Goal: Task Accomplishment & Management: Use online tool/utility

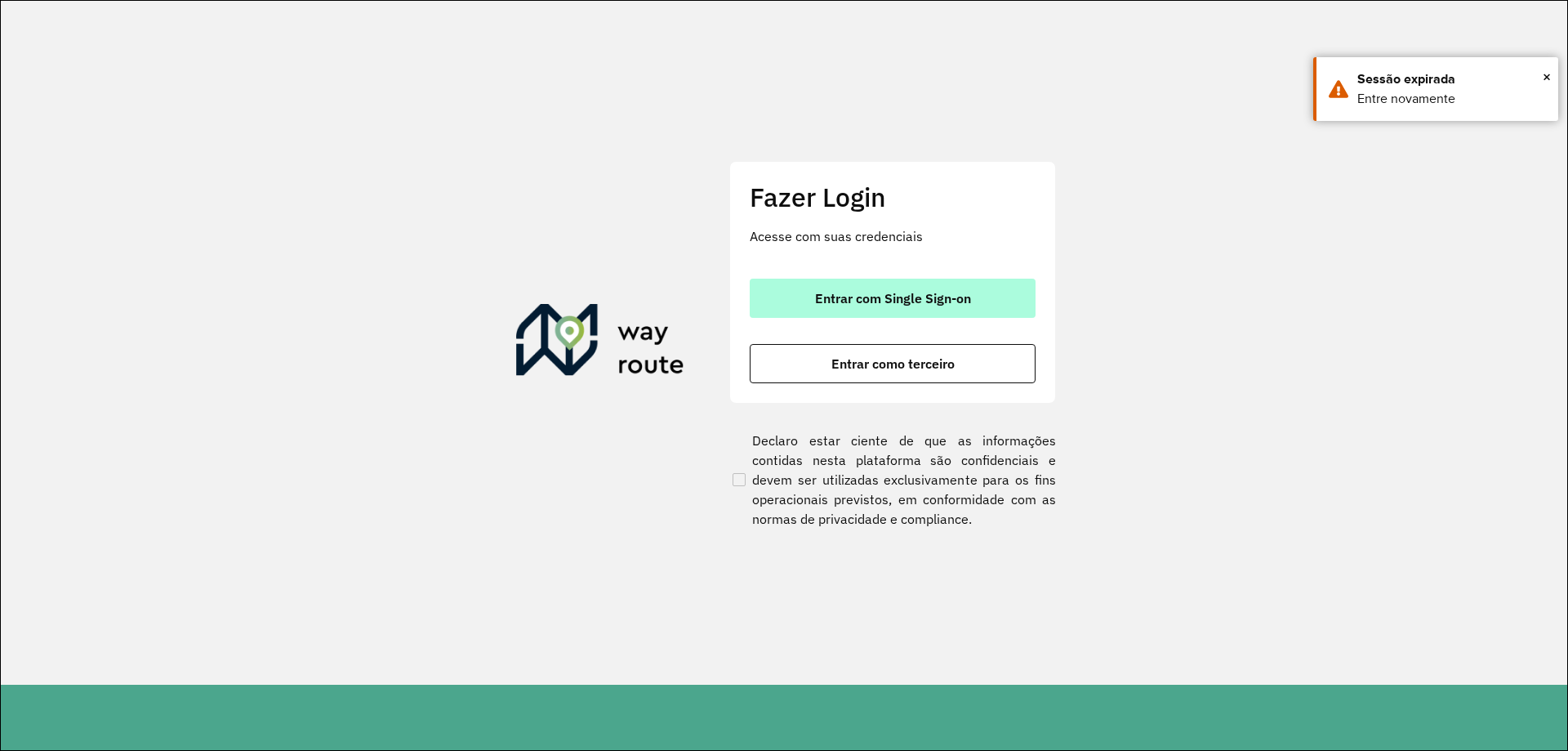
click at [855, 303] on span "Entrar com Single Sign-on" at bounding box center [893, 298] width 156 height 13
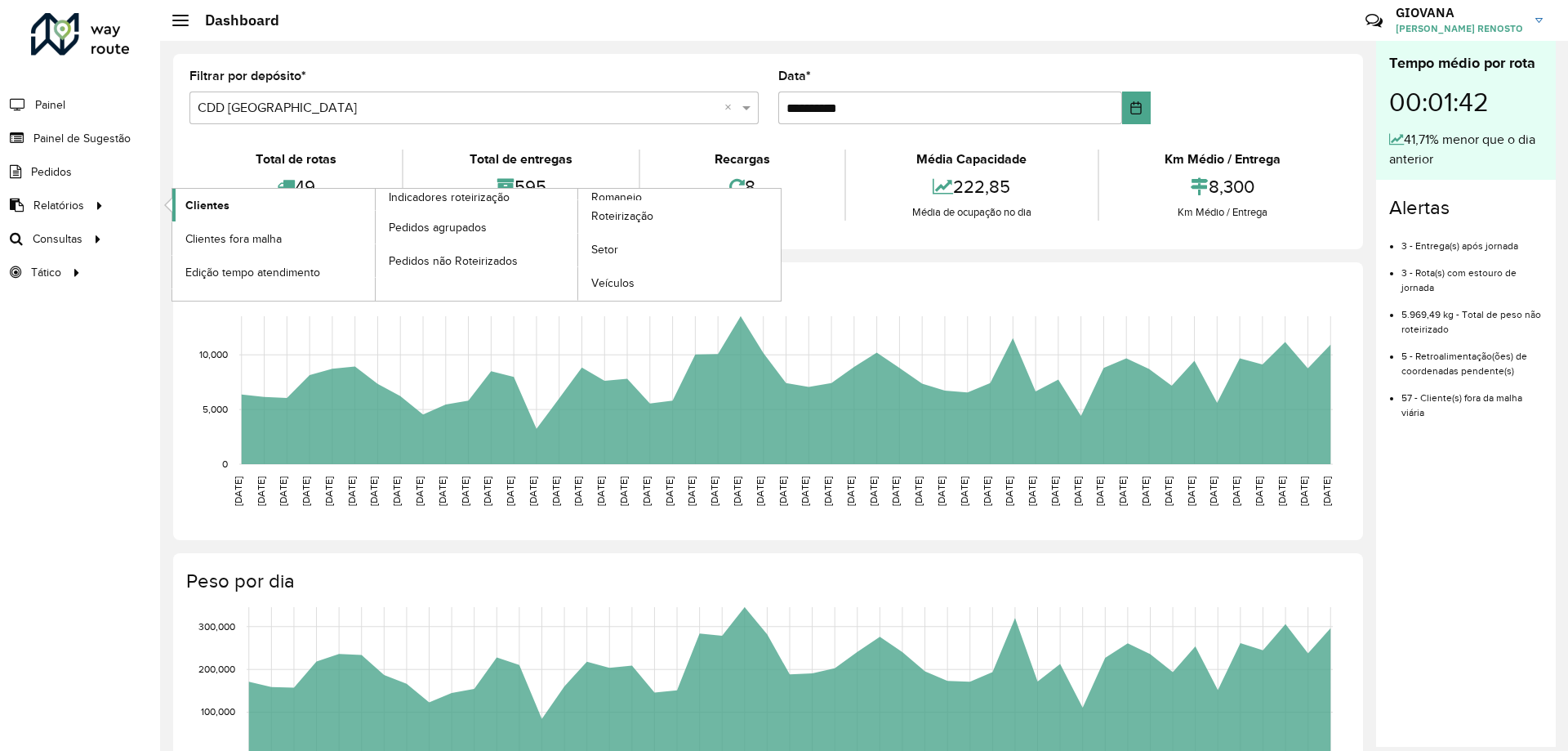
click at [303, 207] on link "Clientes" at bounding box center [273, 204] width 202 height 33
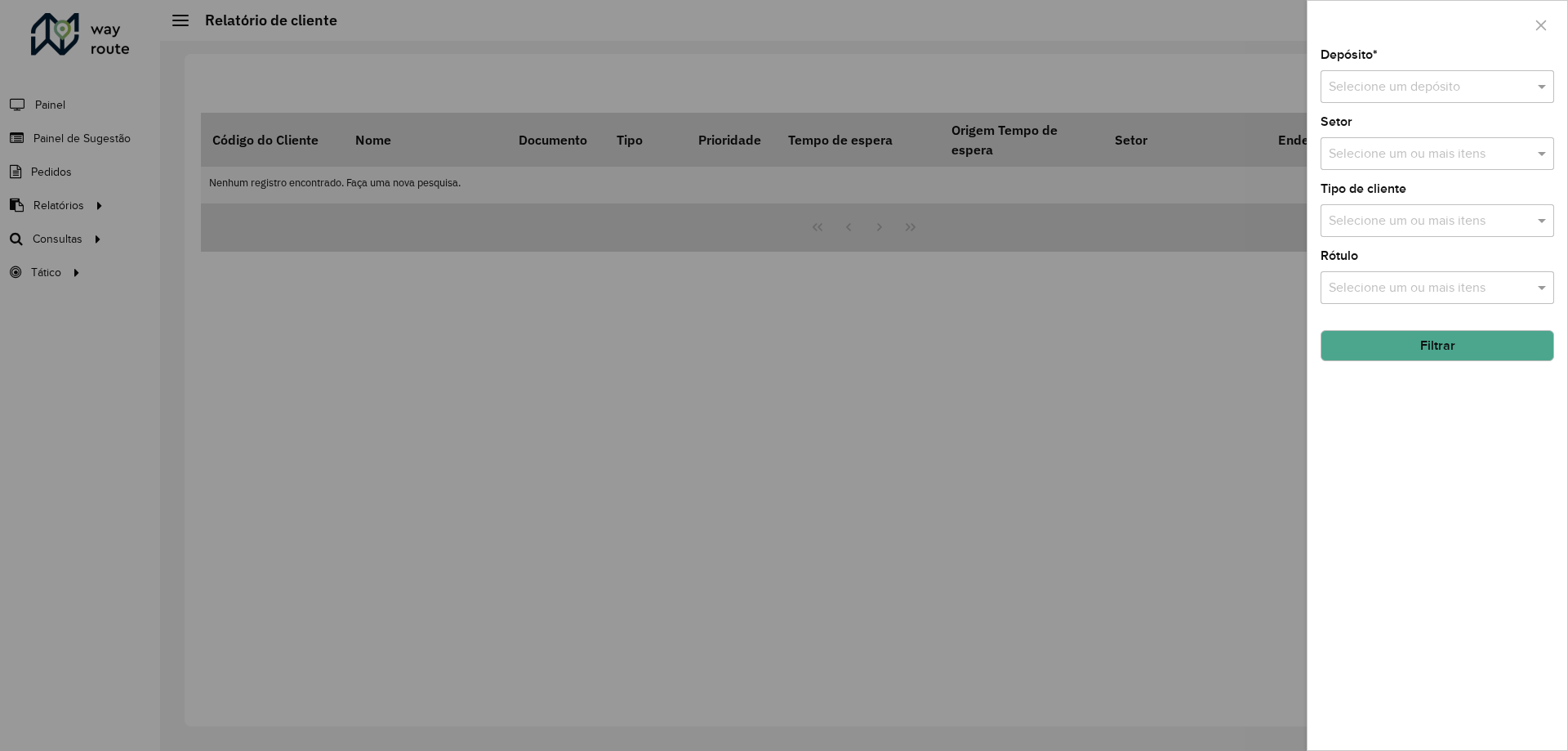
click at [1492, 92] on input "text" at bounding box center [1421, 88] width 184 height 20
click at [1414, 136] on span "AS - Florianópolis" at bounding box center [1406, 133] width 156 height 14
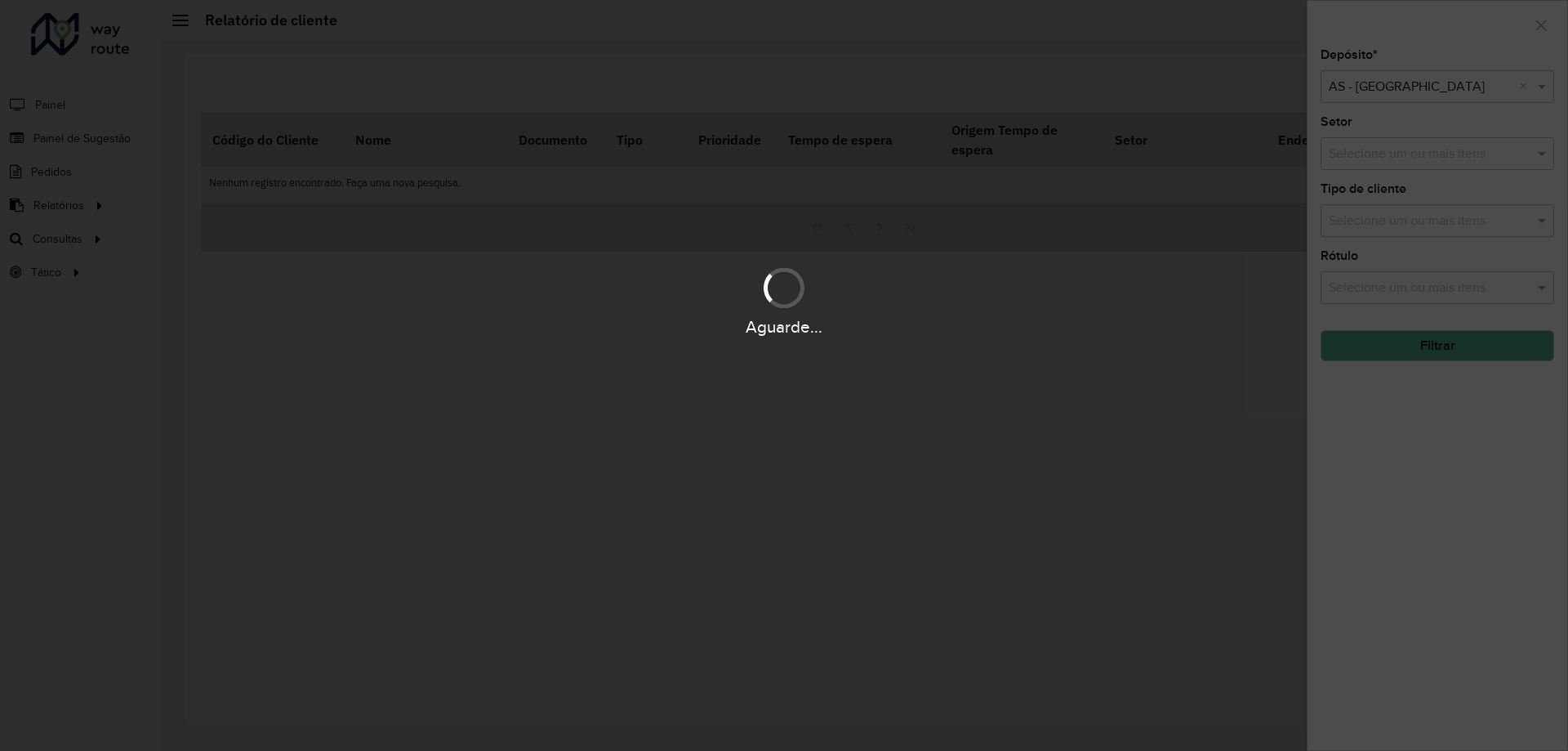
click at [1454, 86] on div "Aguarde..." at bounding box center [784, 376] width 1568 height 751
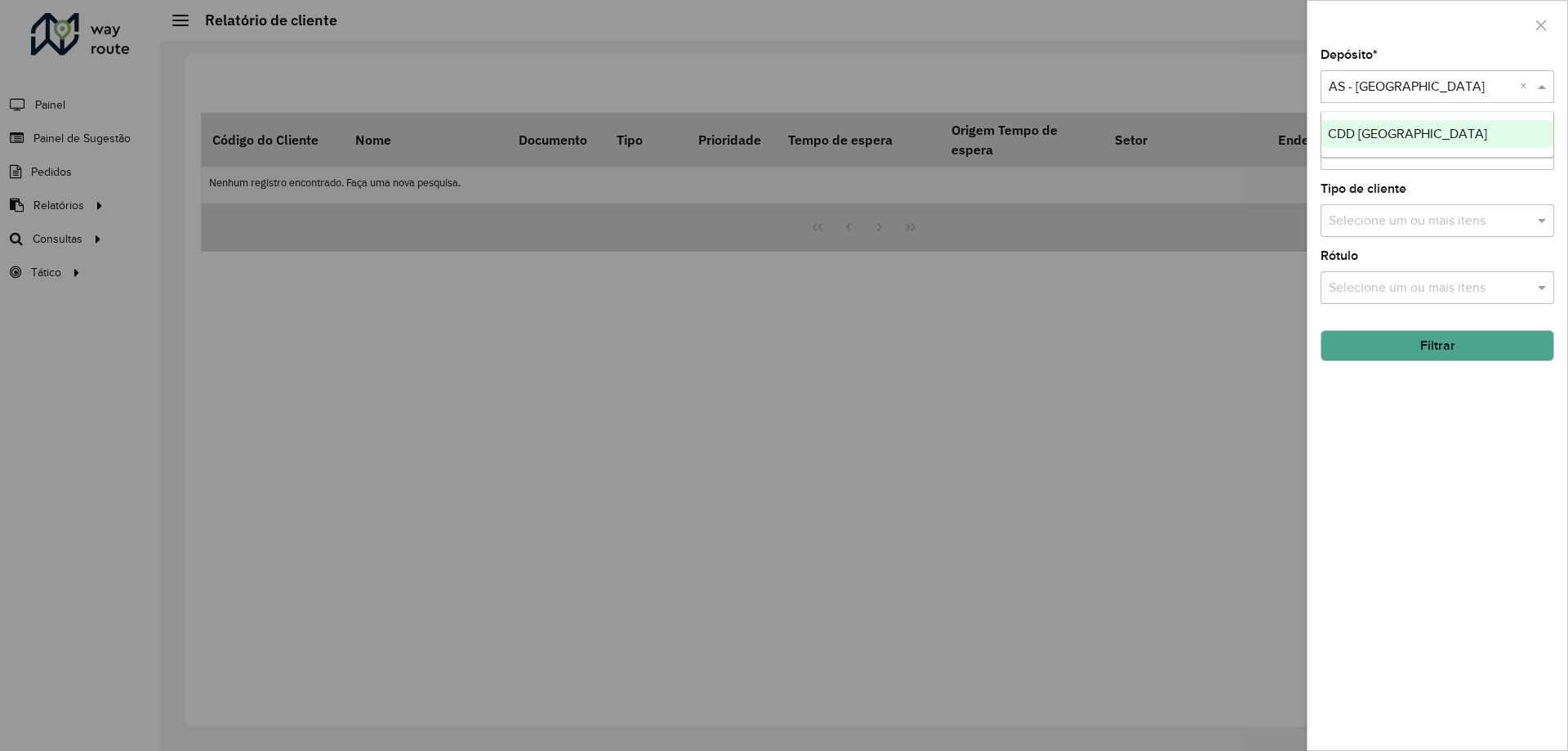
click at [1423, 92] on input "text" at bounding box center [1421, 88] width 184 height 20
click at [1377, 142] on div "CDD [GEOGRAPHIC_DATA]" at bounding box center [1437, 134] width 232 height 28
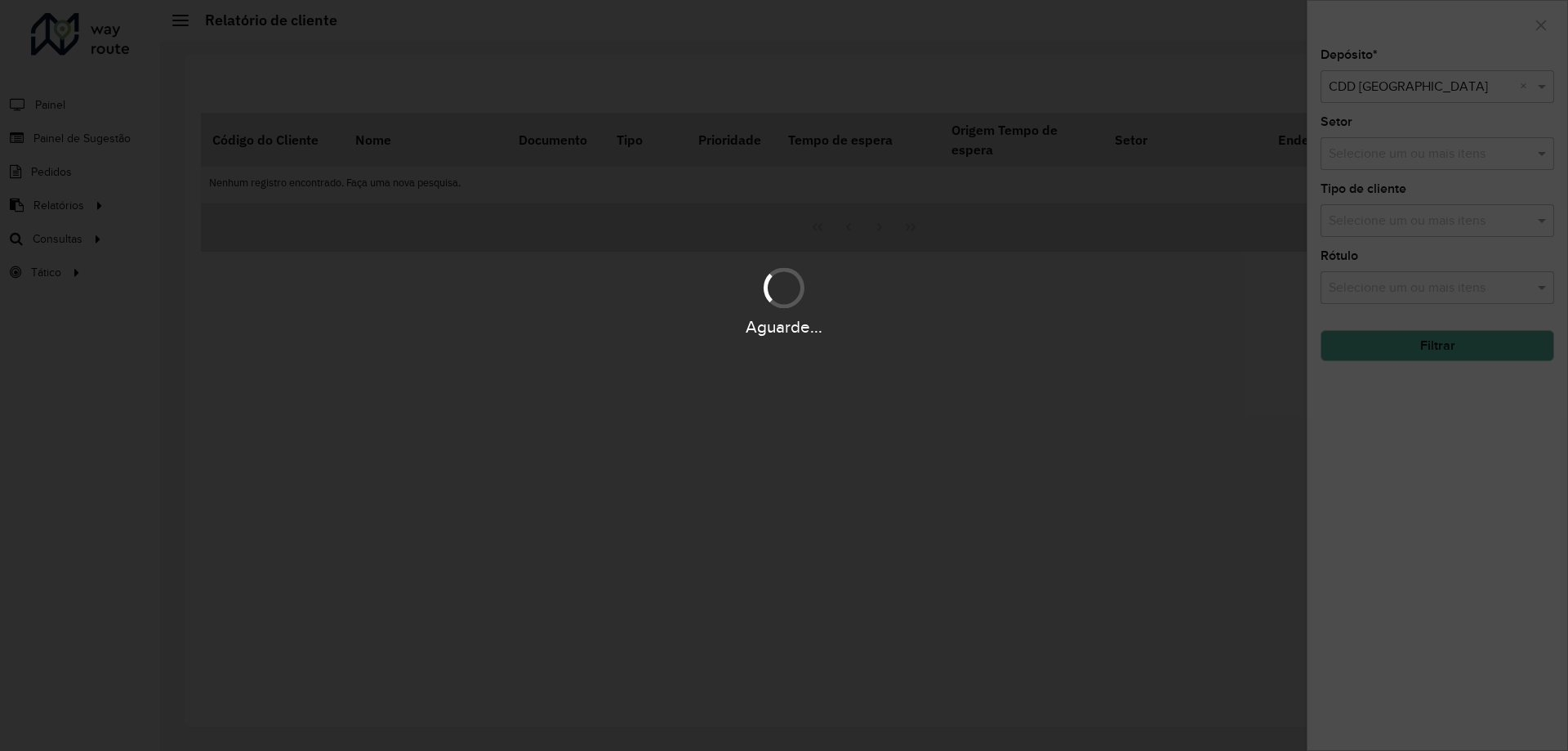
click at [1421, 498] on div "Aguarde..." at bounding box center [784, 376] width 1568 height 751
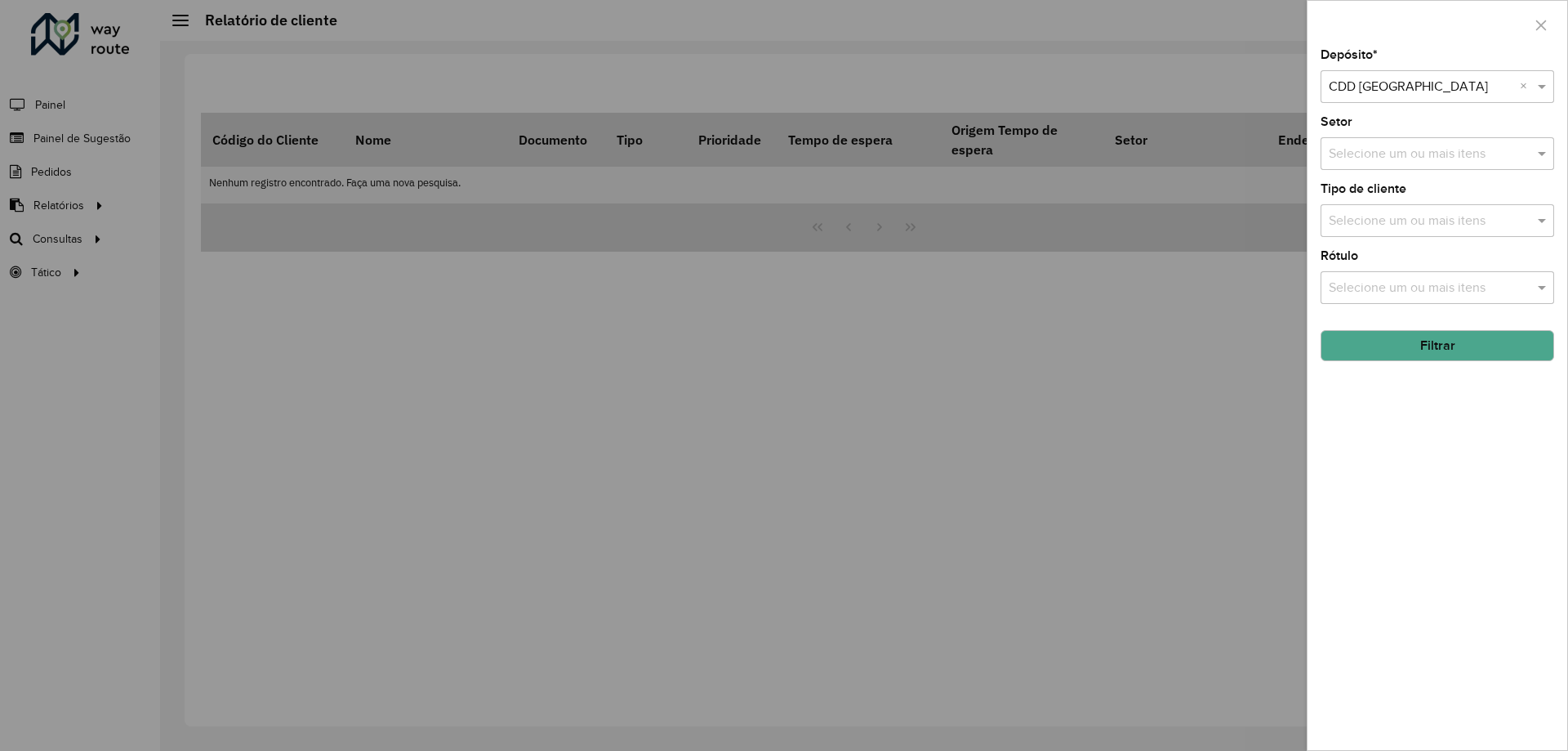
click at [1465, 345] on button "Filtrar" at bounding box center [1437, 345] width 234 height 31
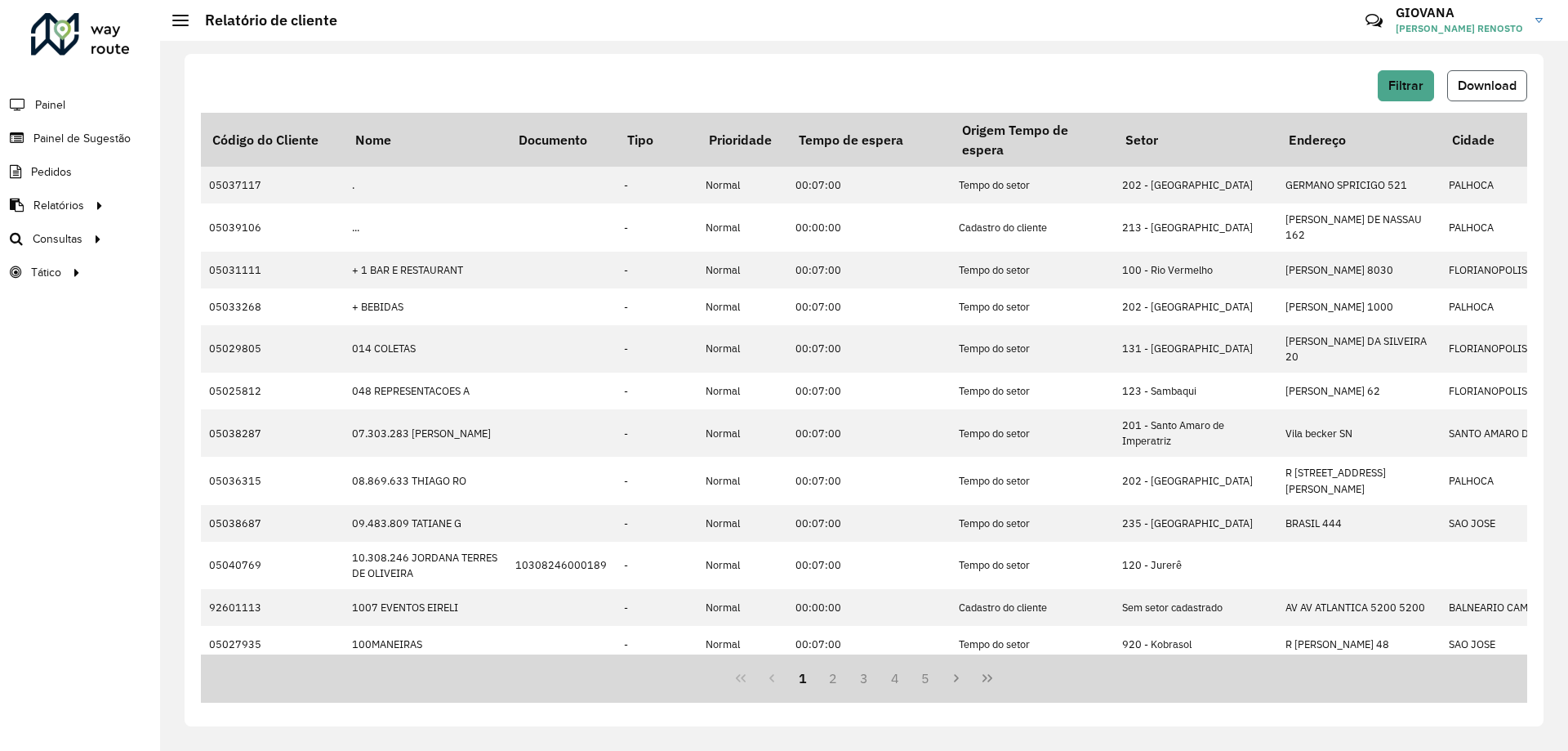
click at [1476, 99] on button "Download" at bounding box center [1487, 86] width 80 height 31
click at [1122, 46] on div "Filtrar Download Código do Cliente Nome Documento Tipo Prioridade Tempo de espe…" at bounding box center [864, 395] width 1408 height 710
click at [251, 239] on link "Roteirização" at bounding box center [272, 238] width 200 height 33
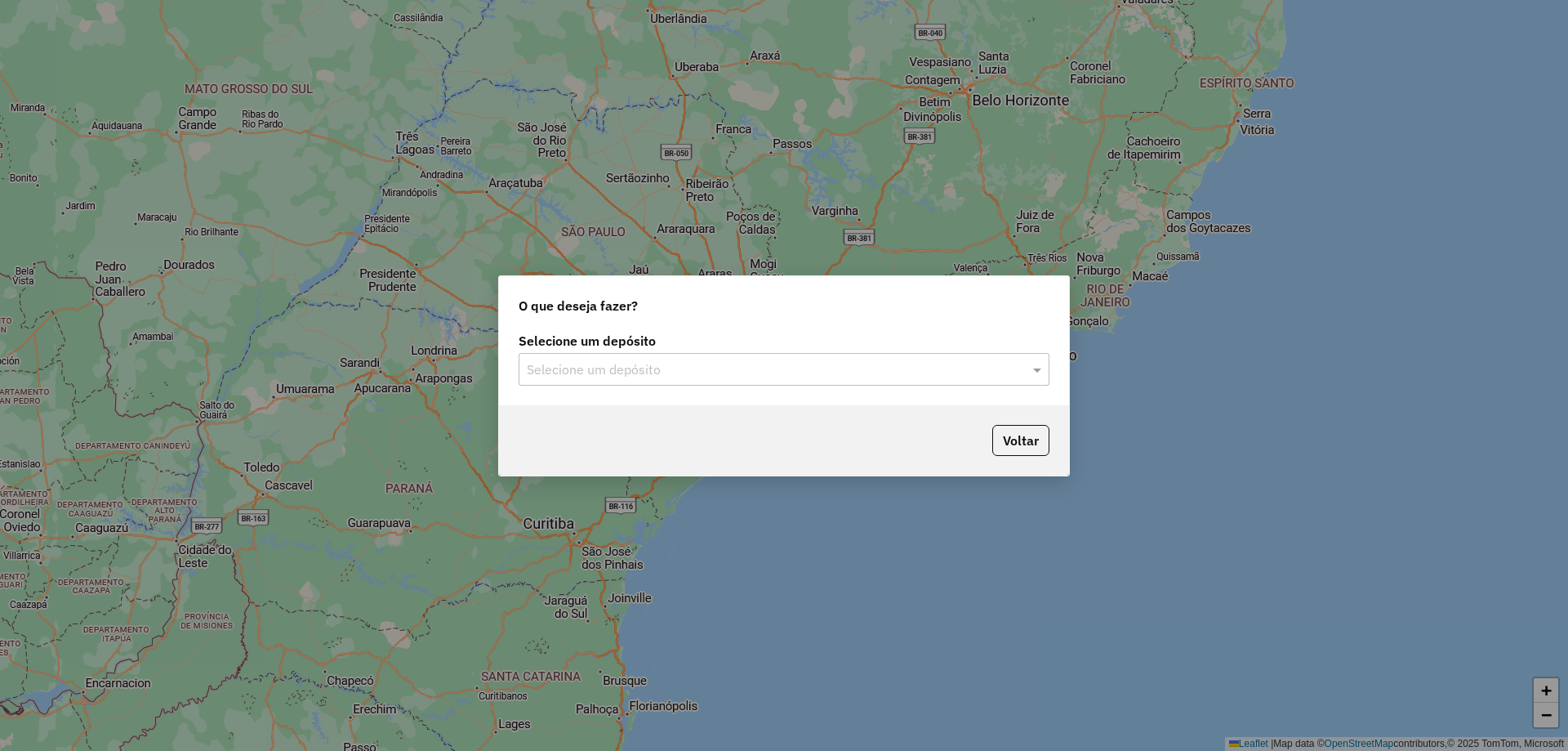
click at [690, 357] on div "Selecione um depósito" at bounding box center [784, 369] width 531 height 33
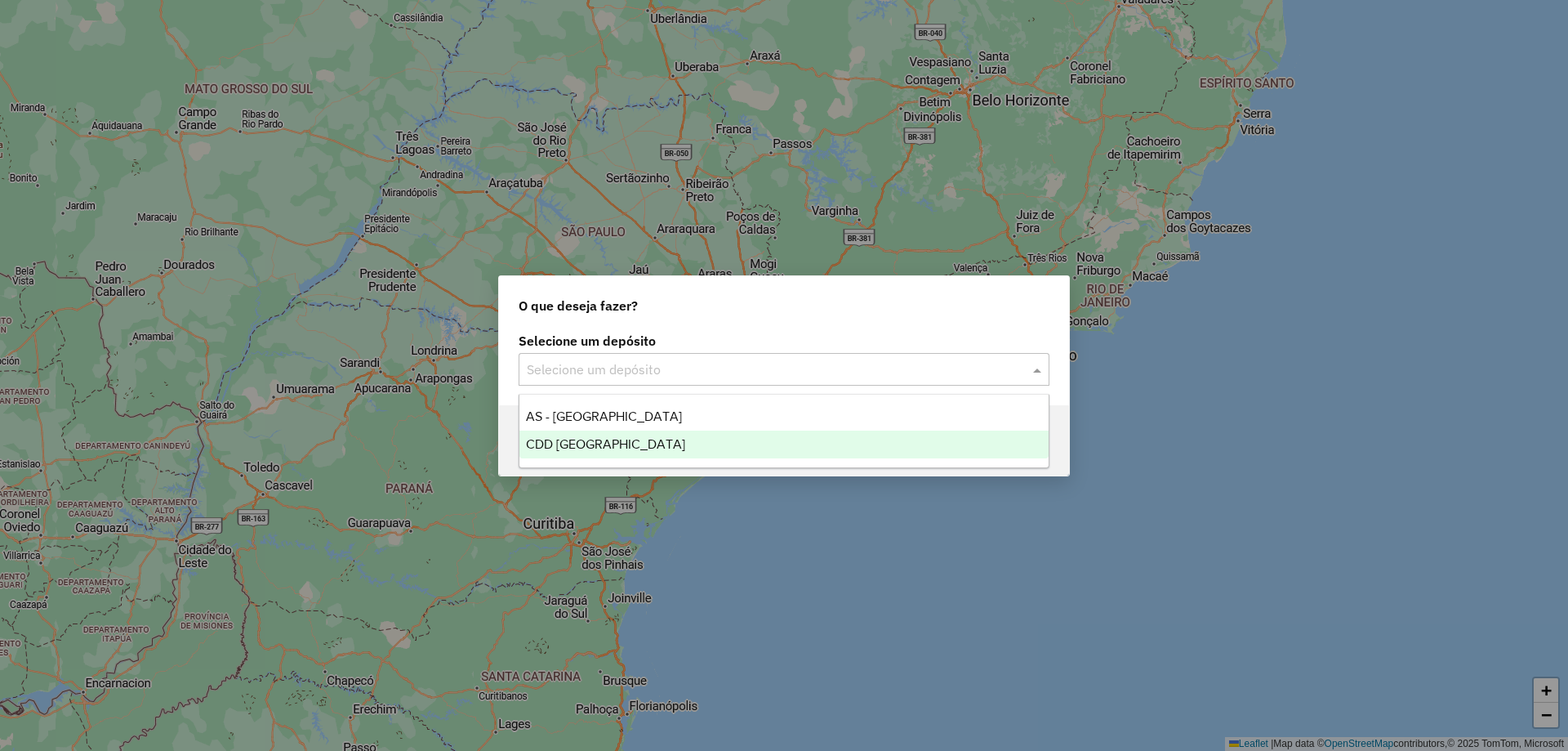
click at [687, 432] on div "CDD [GEOGRAPHIC_DATA]" at bounding box center [784, 444] width 530 height 28
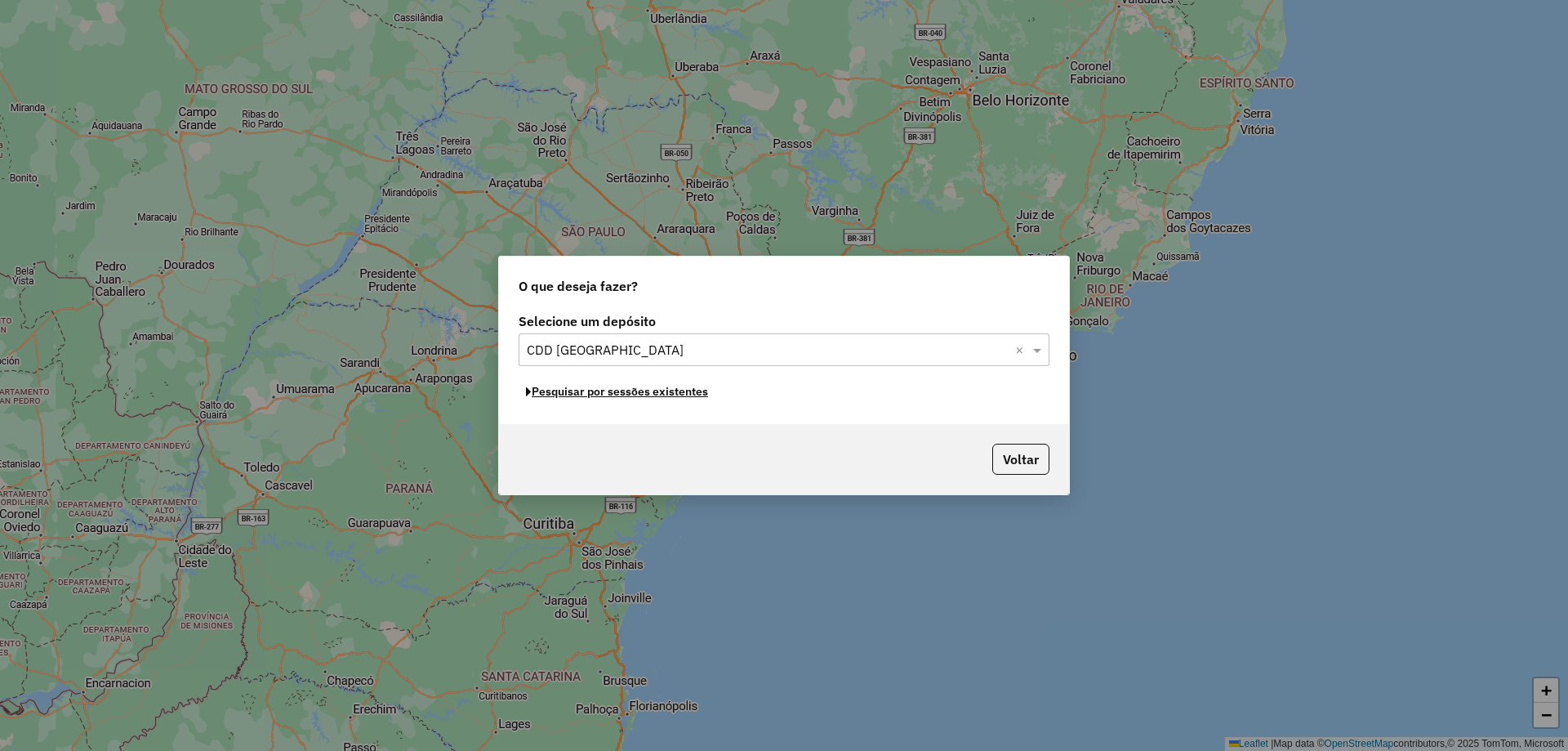
click at [680, 396] on button "Pesquisar por sessões existentes" at bounding box center [617, 391] width 197 height 25
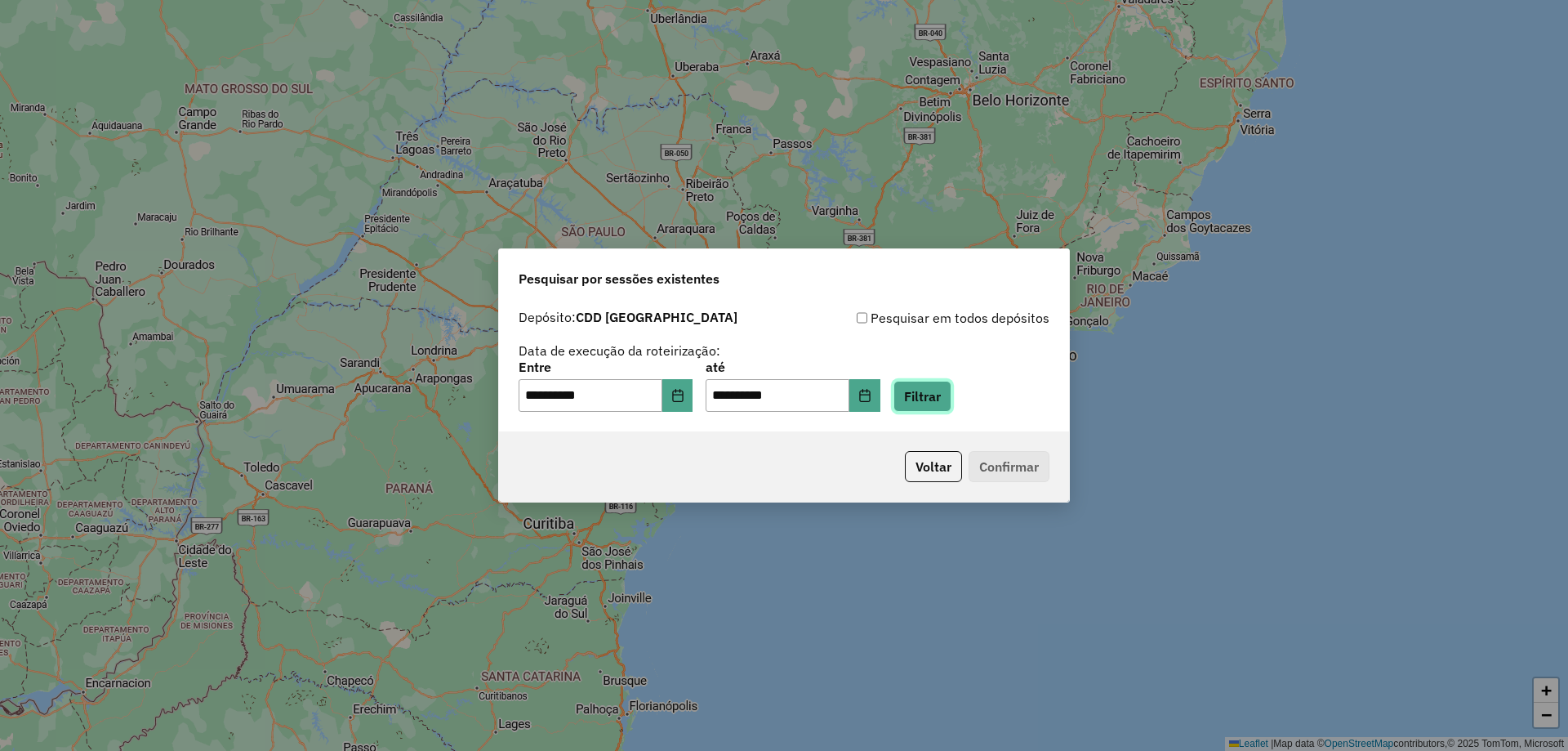
click at [947, 411] on button "Filtrar" at bounding box center [922, 395] width 58 height 31
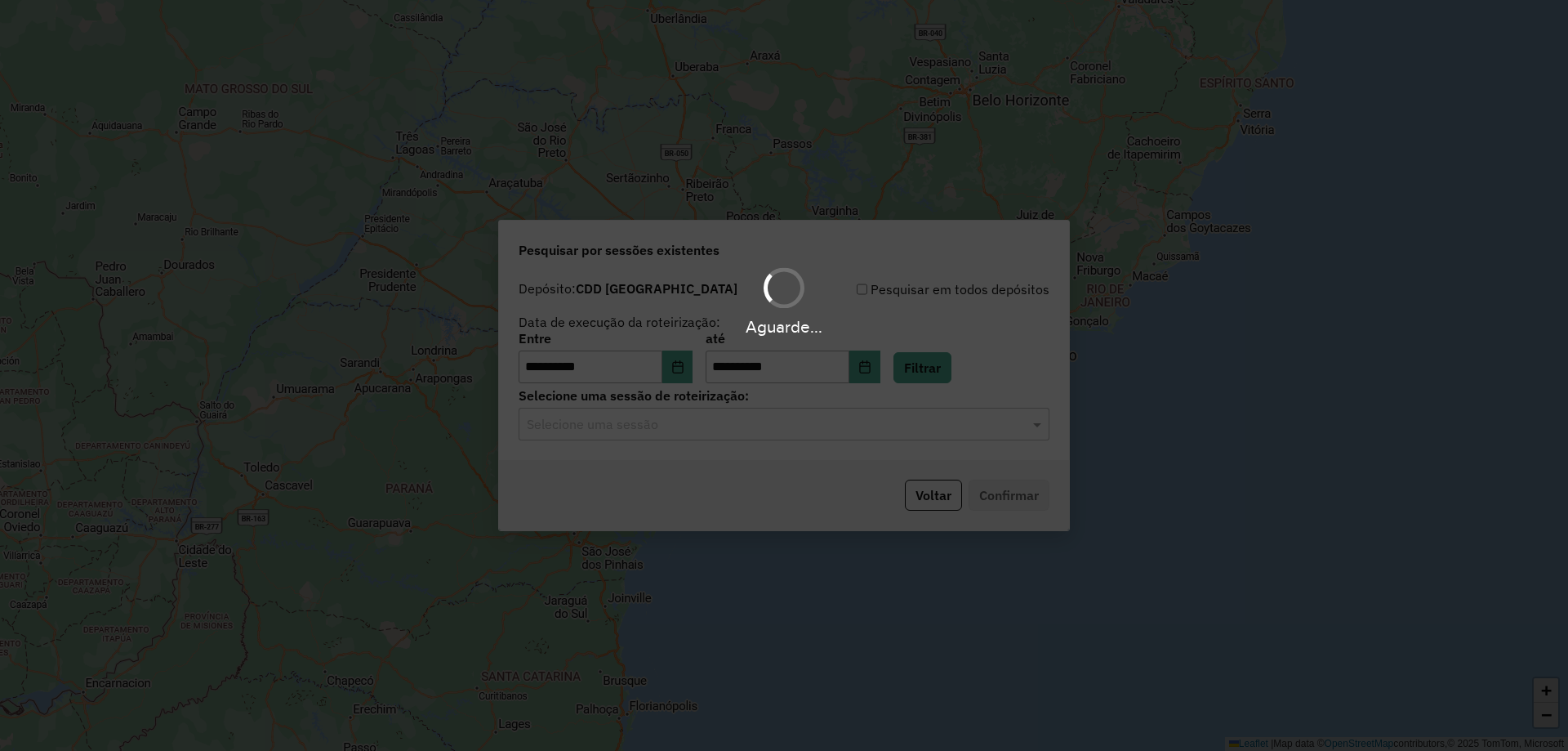
click at [778, 443] on div "Aguarde..." at bounding box center [784, 376] width 1568 height 751
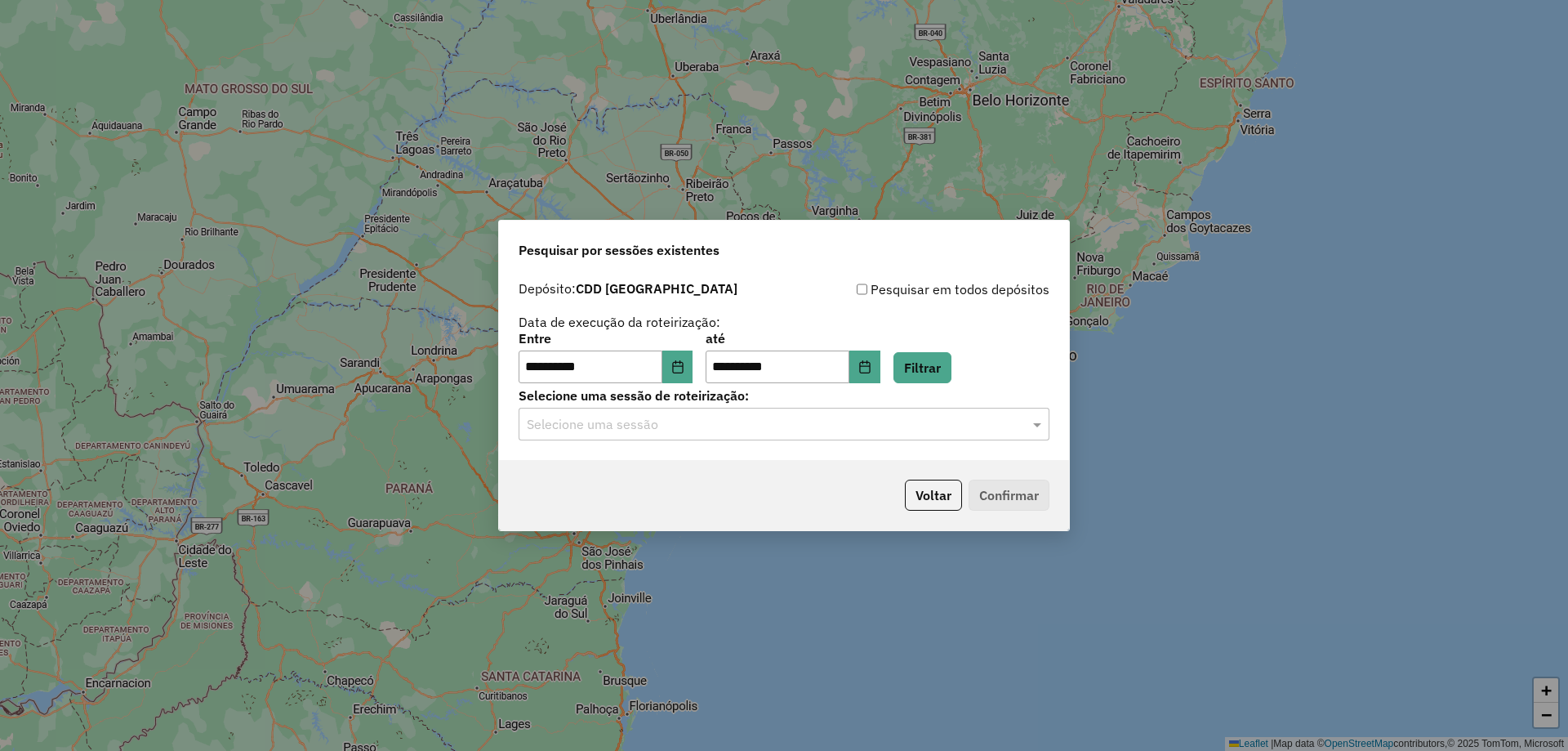
click at [838, 429] on input "text" at bounding box center [768, 425] width 482 height 20
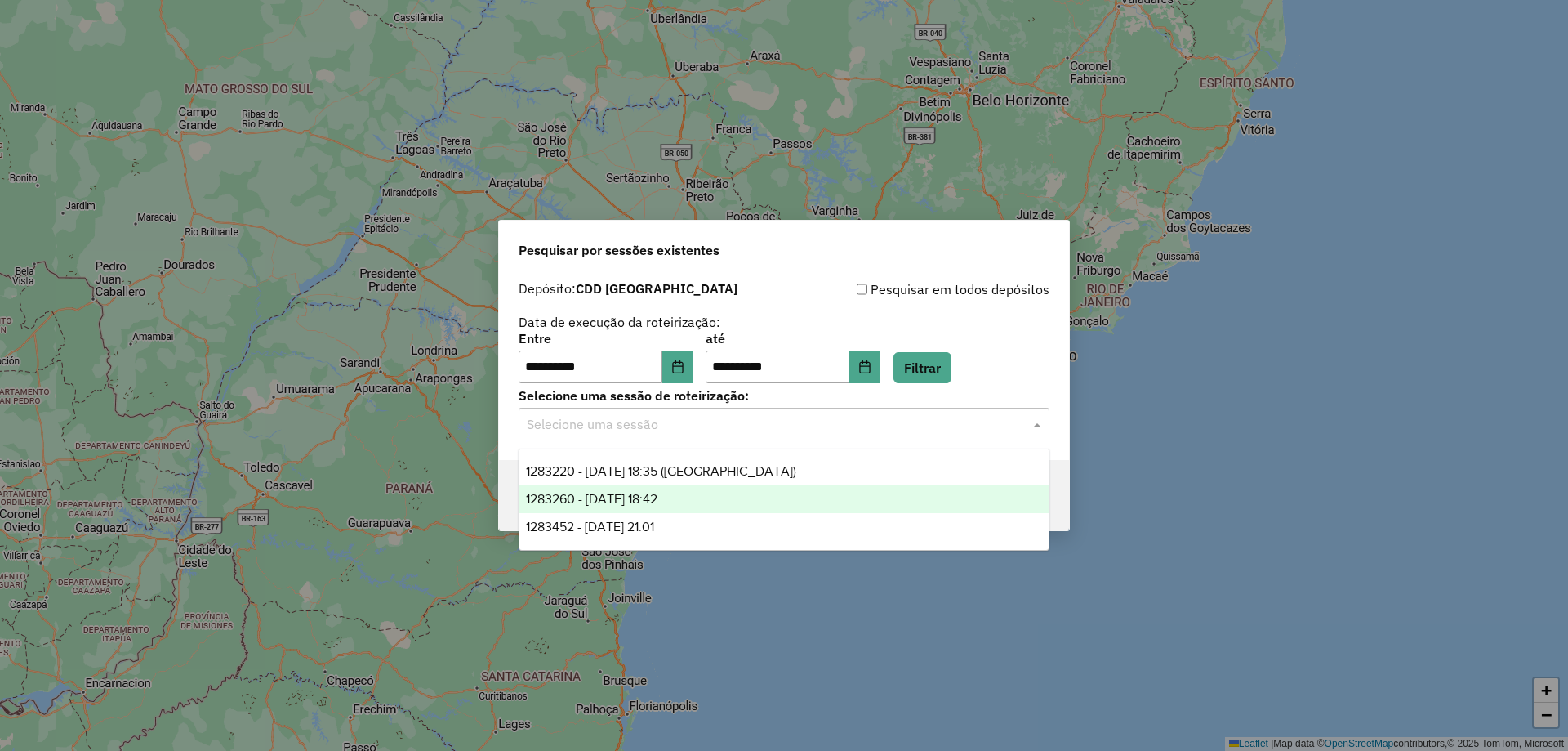
click at [738, 502] on div "1283260 - 26/09/2025 18:42" at bounding box center [784, 499] width 530 height 28
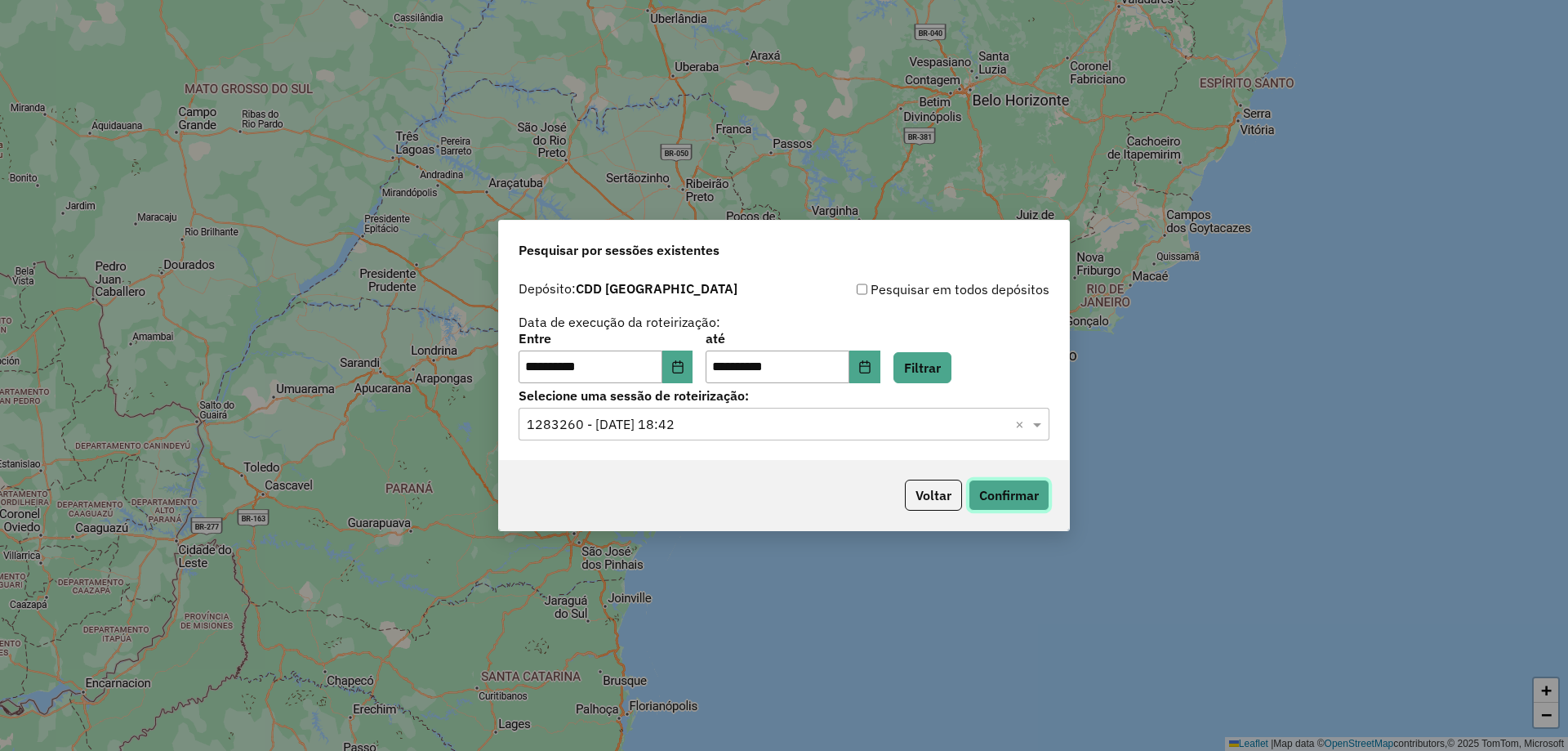
click at [992, 493] on button "Confirmar" at bounding box center [1008, 495] width 81 height 31
click at [757, 435] on div "Selecione uma sessão × 1283260 - 26/09/2025 18:42 ×" at bounding box center [784, 423] width 531 height 33
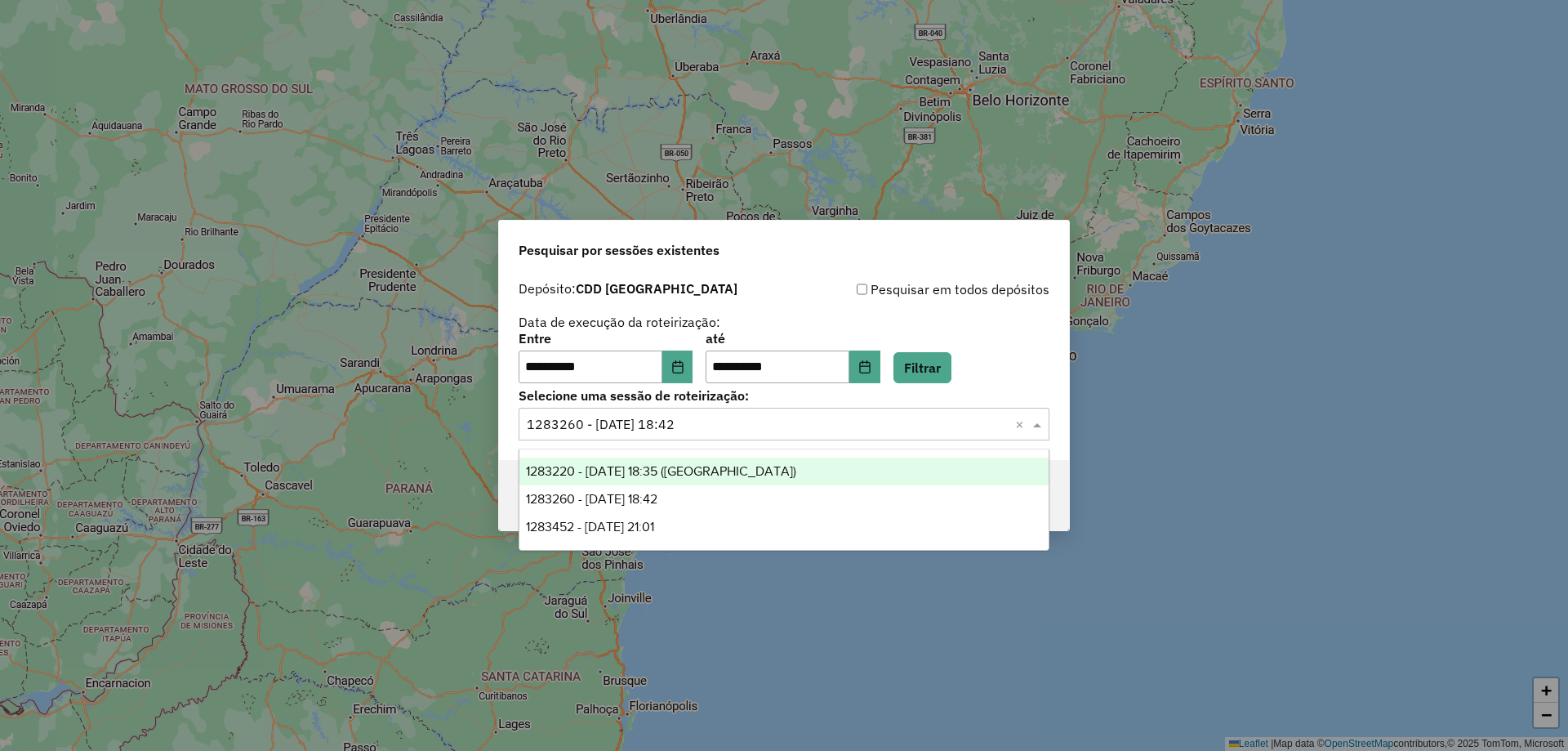
click at [715, 469] on span "1283220 - 26/09/2025 18:35 (Noturna)" at bounding box center [661, 471] width 271 height 14
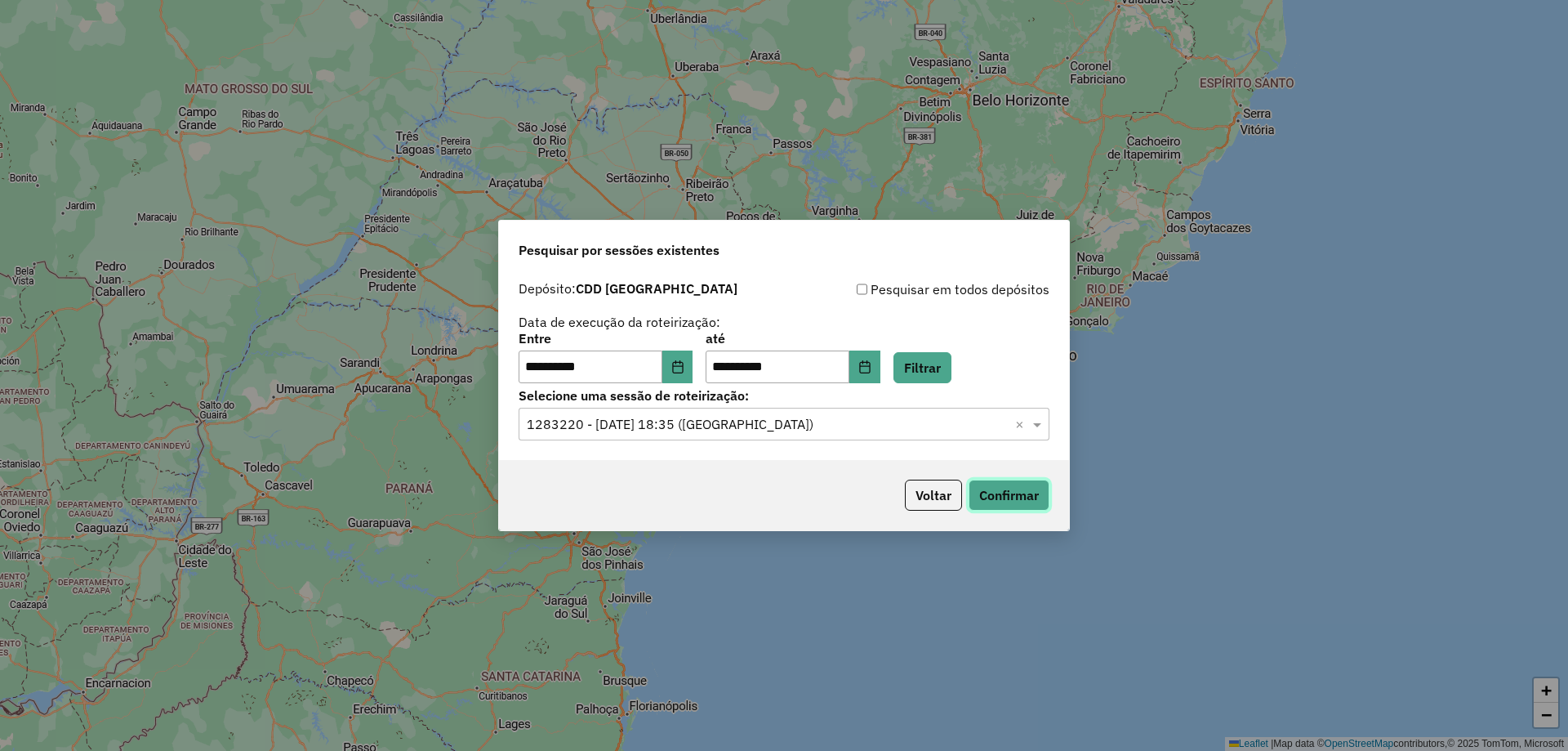
click at [1029, 493] on button "Confirmar" at bounding box center [1008, 495] width 81 height 31
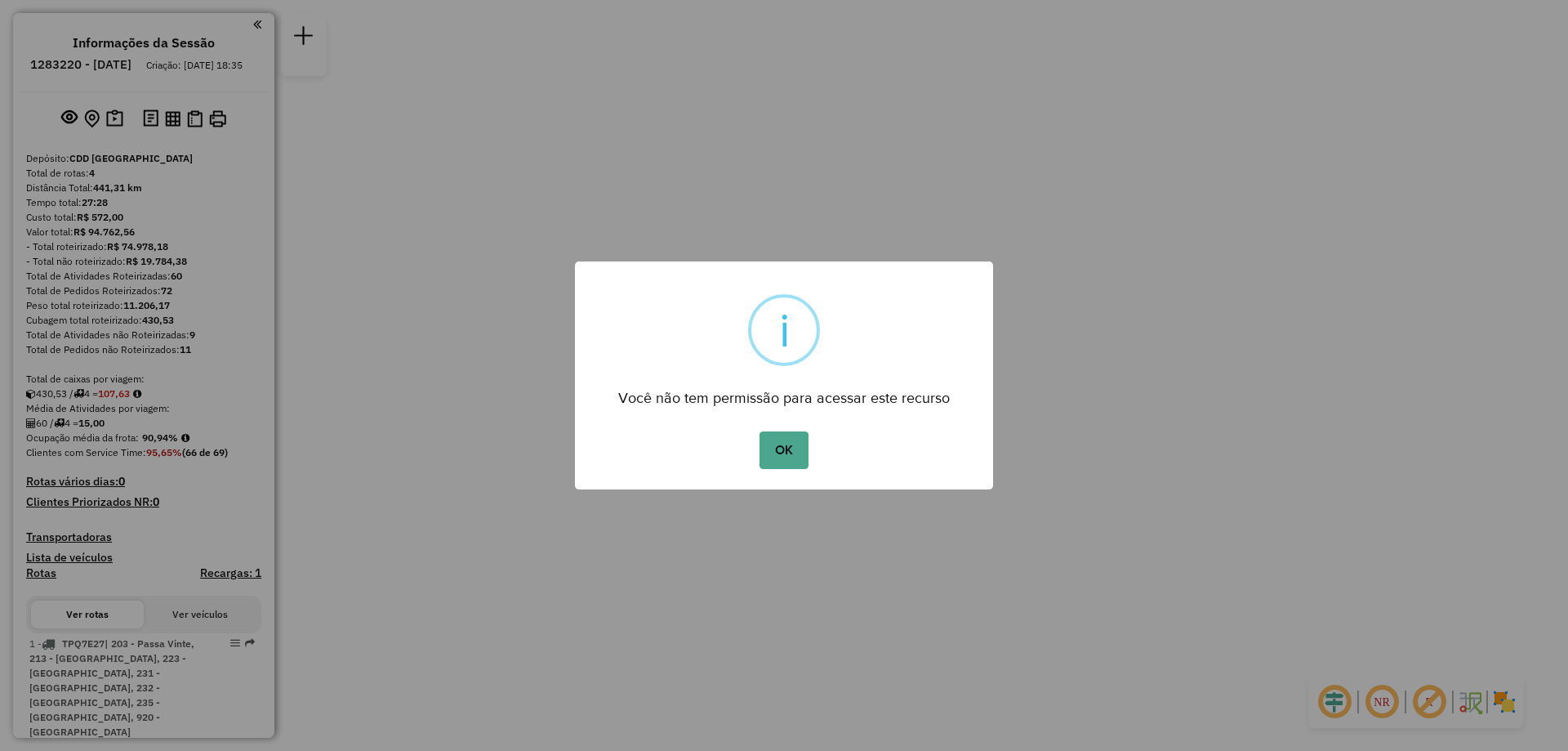
click at [758, 466] on div "OK No Cancel" at bounding box center [784, 450] width 418 height 46
click at [786, 450] on button "OK" at bounding box center [784, 450] width 48 height 38
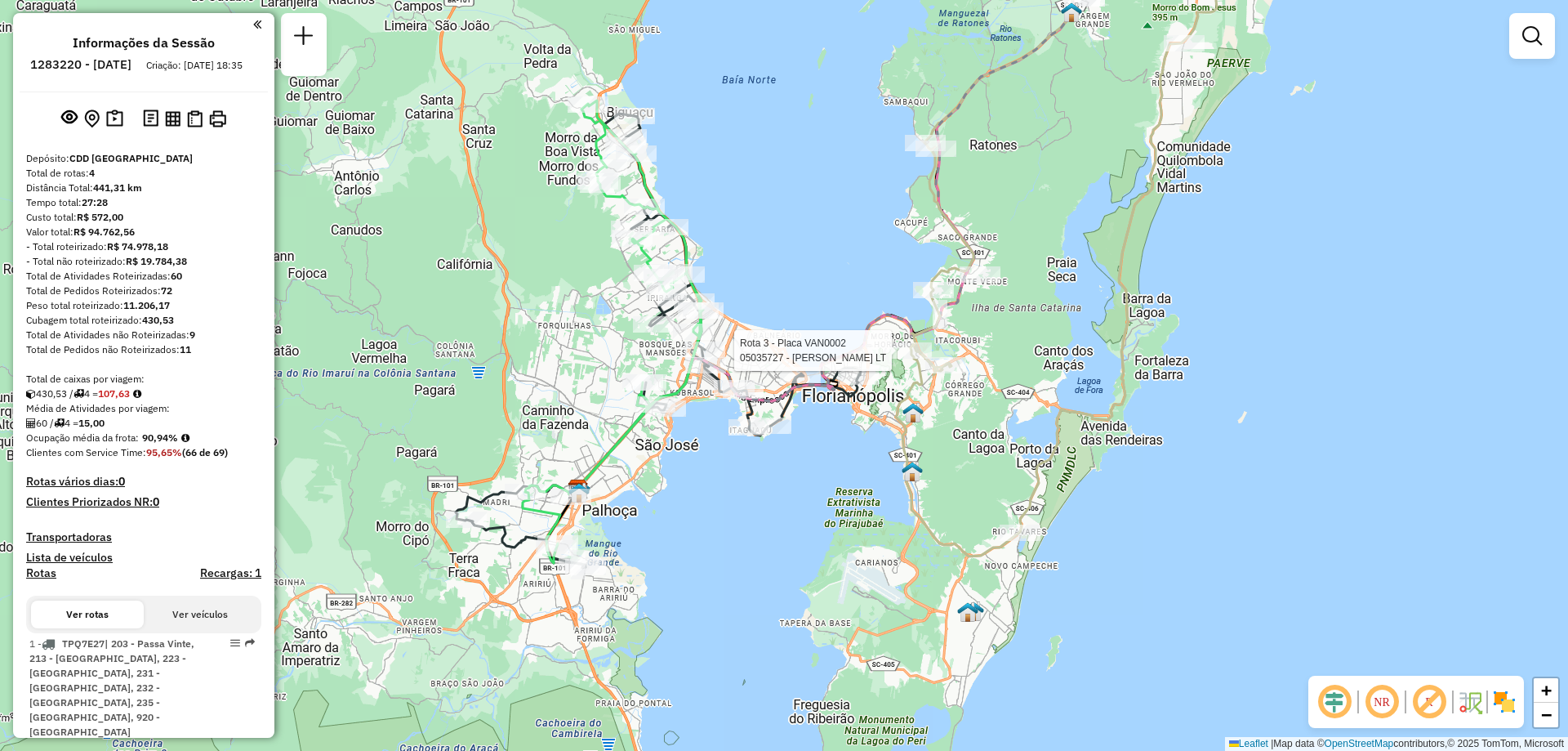
select select "**********"
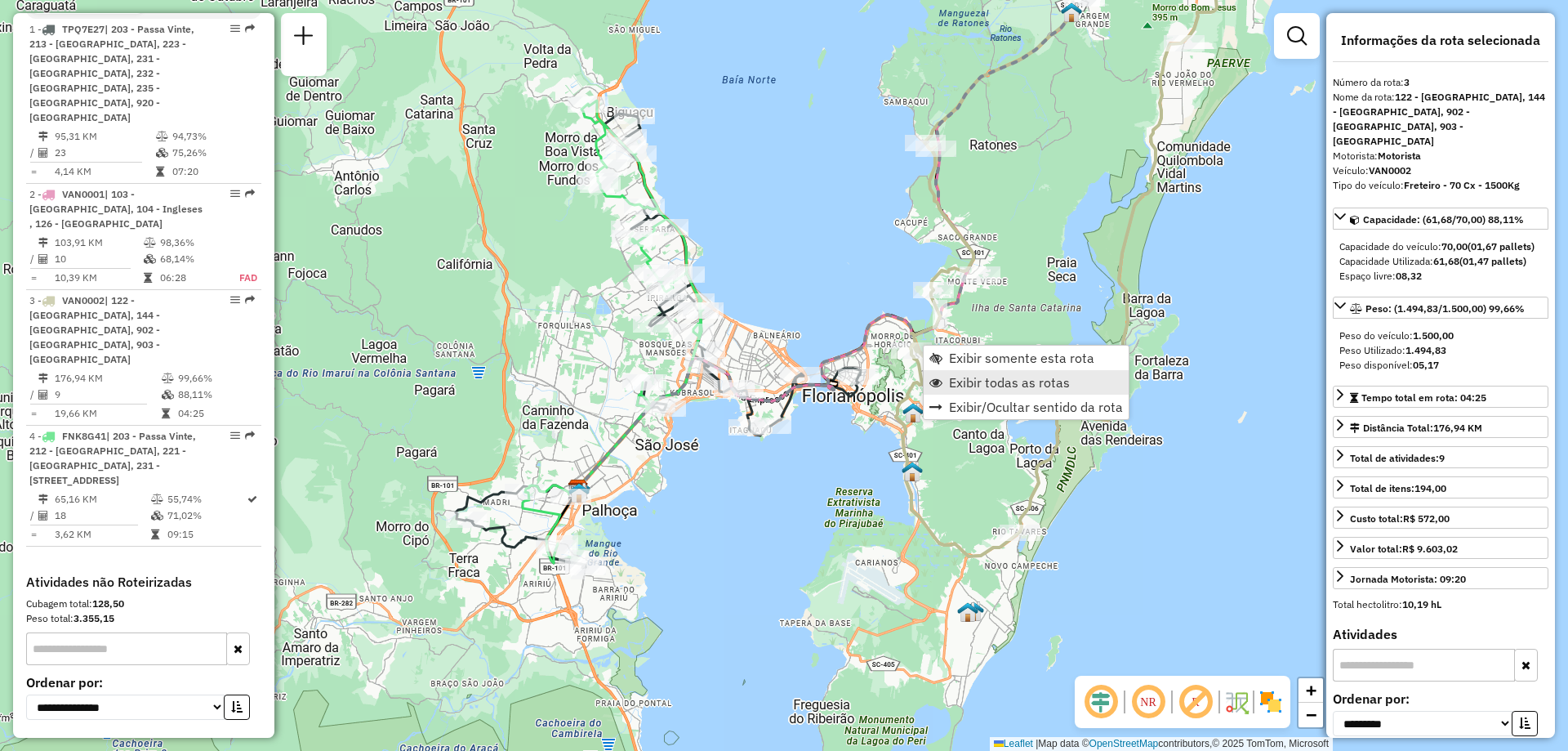
scroll to position [664, 0]
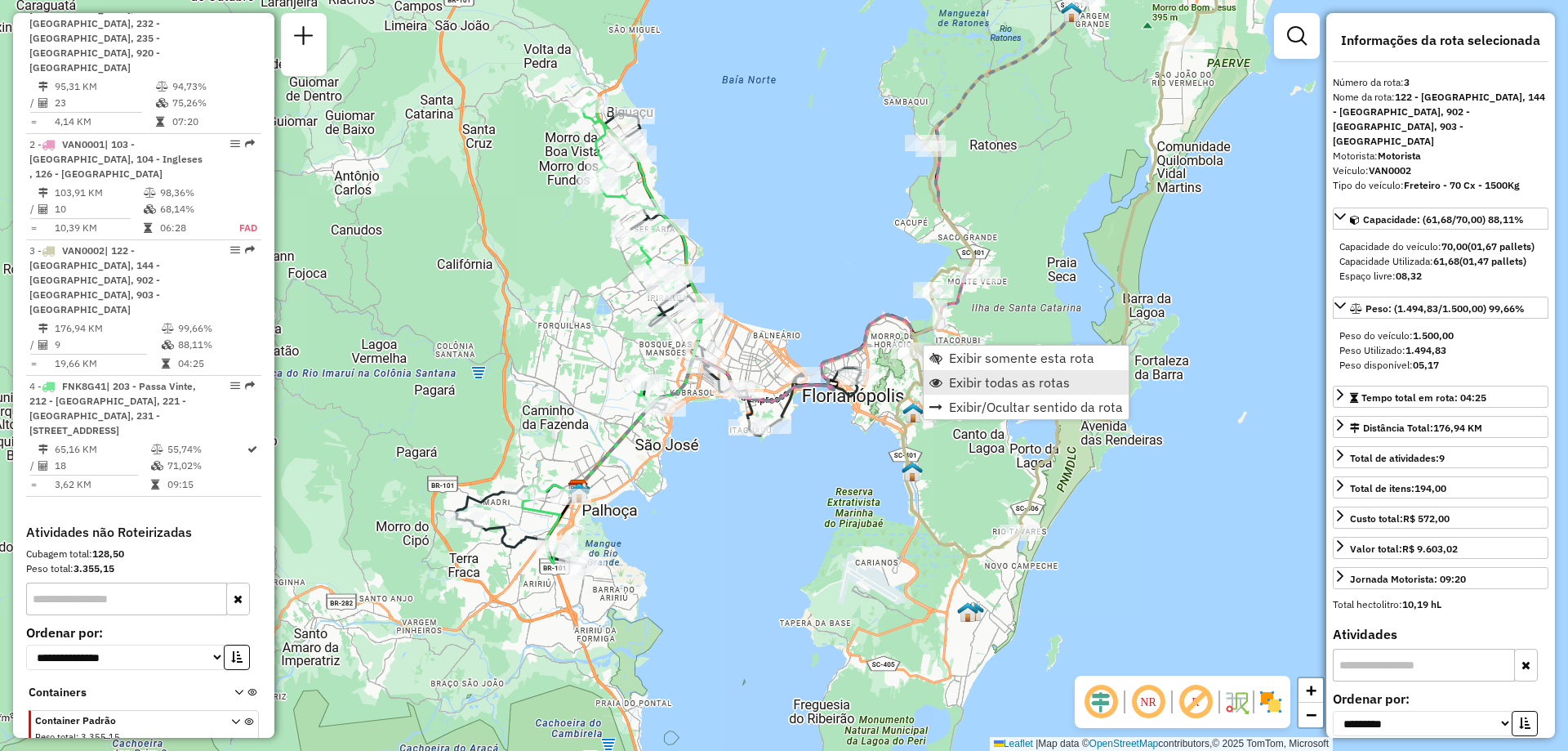
click at [982, 372] on link "Exibir todas as rotas" at bounding box center [1026, 382] width 205 height 25
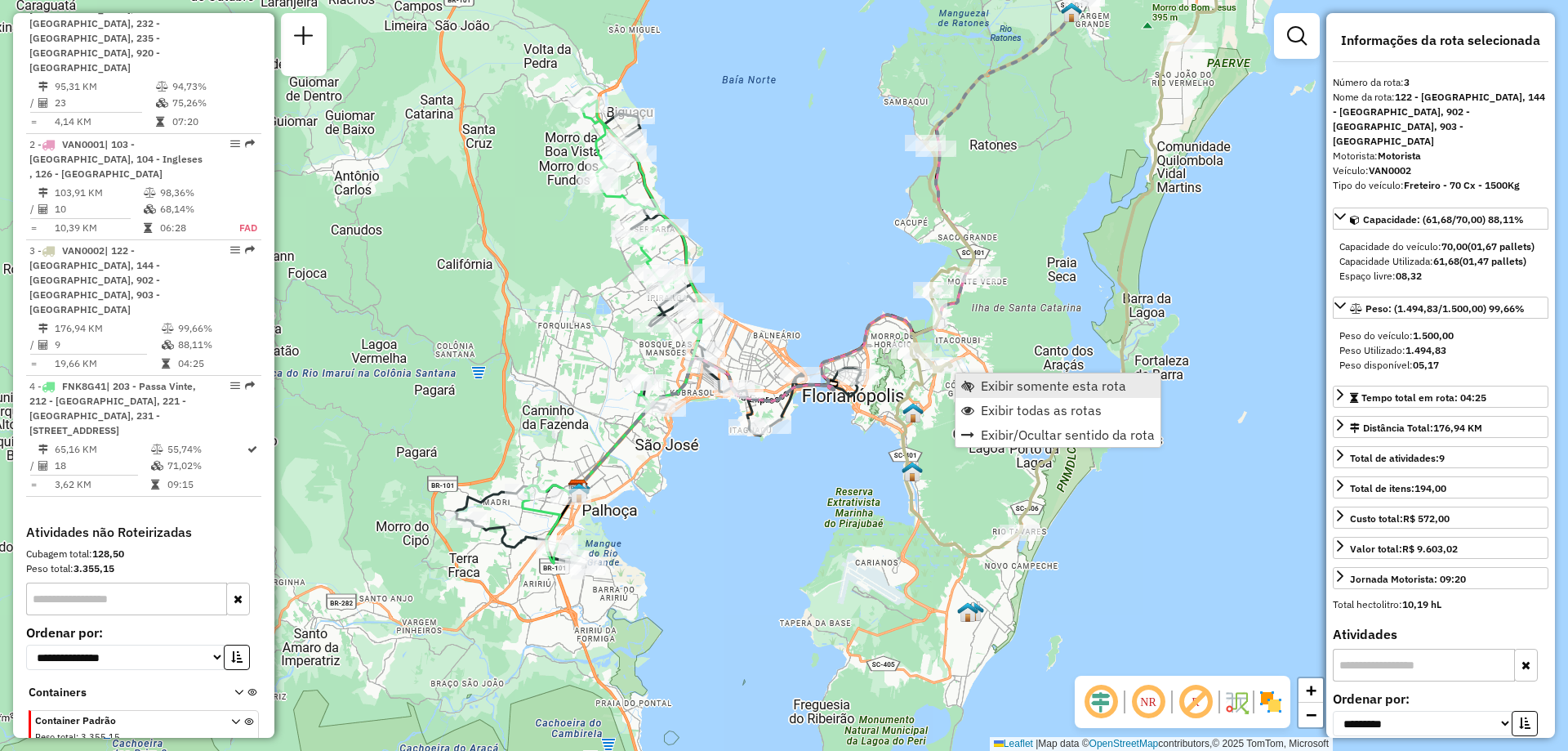
click at [1019, 381] on span "Exibir somente esta rota" at bounding box center [1053, 385] width 145 height 13
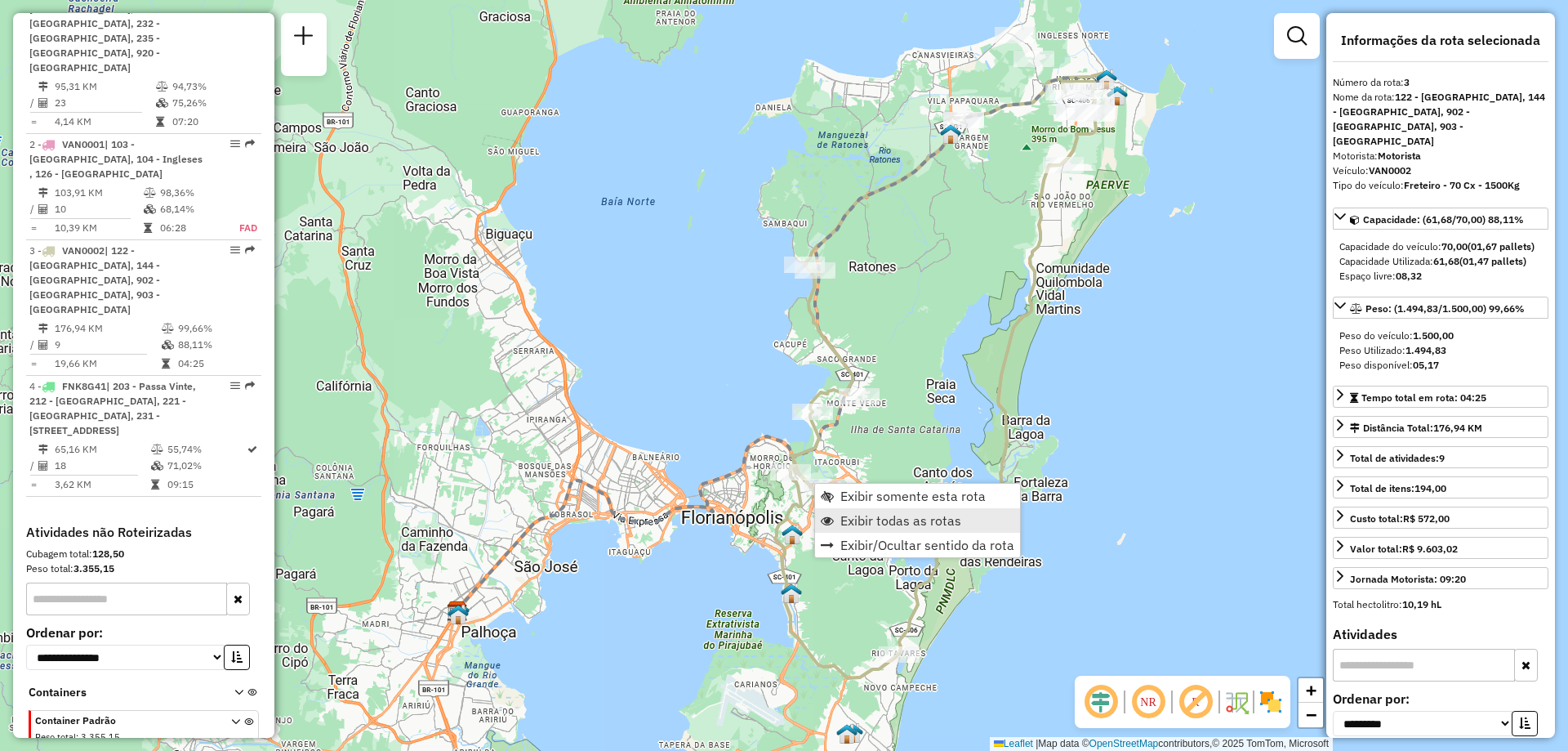
click at [907, 516] on span "Exibir todas as rotas" at bounding box center [900, 520] width 120 height 13
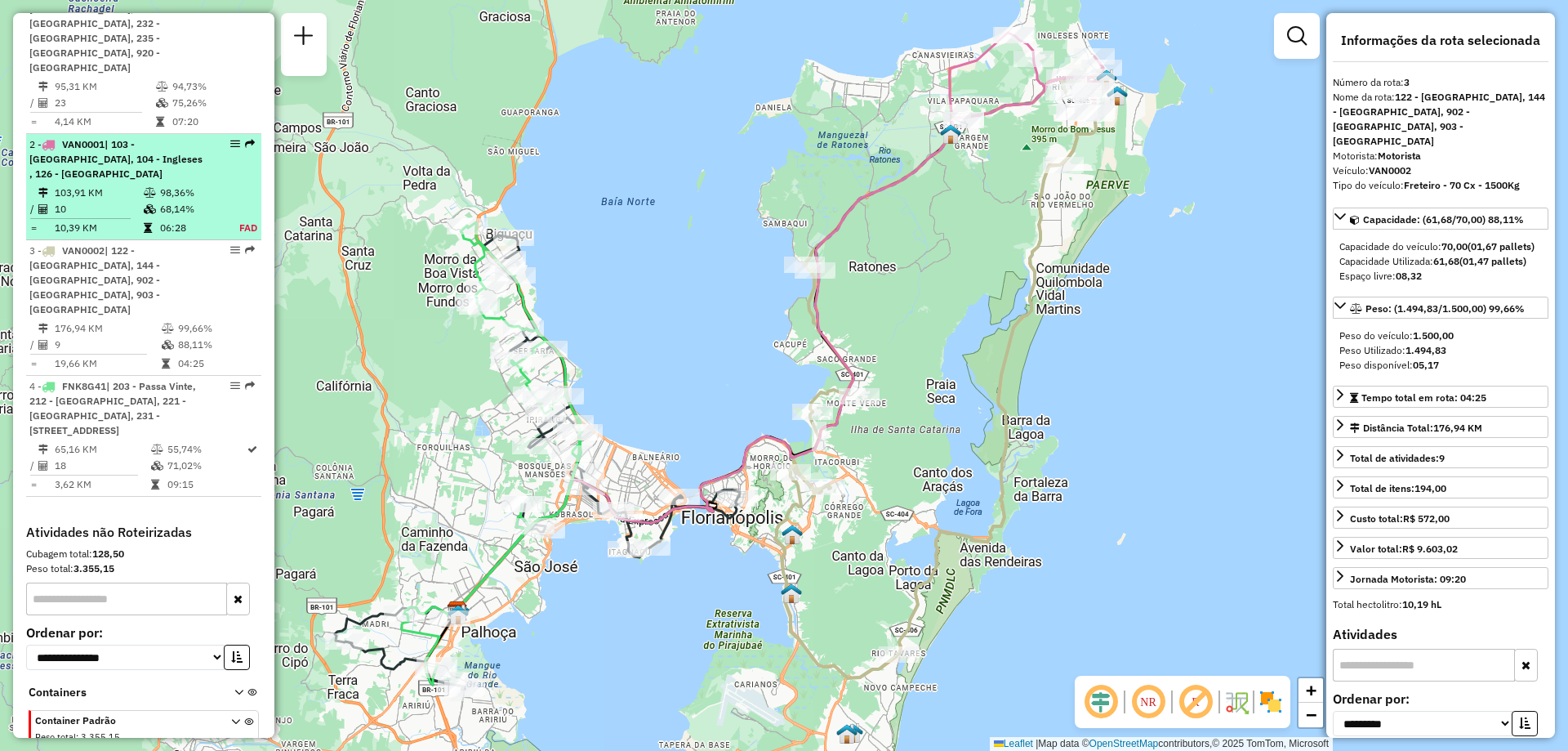
click at [123, 184] on td "103,91 KM" at bounding box center [98, 192] width 89 height 16
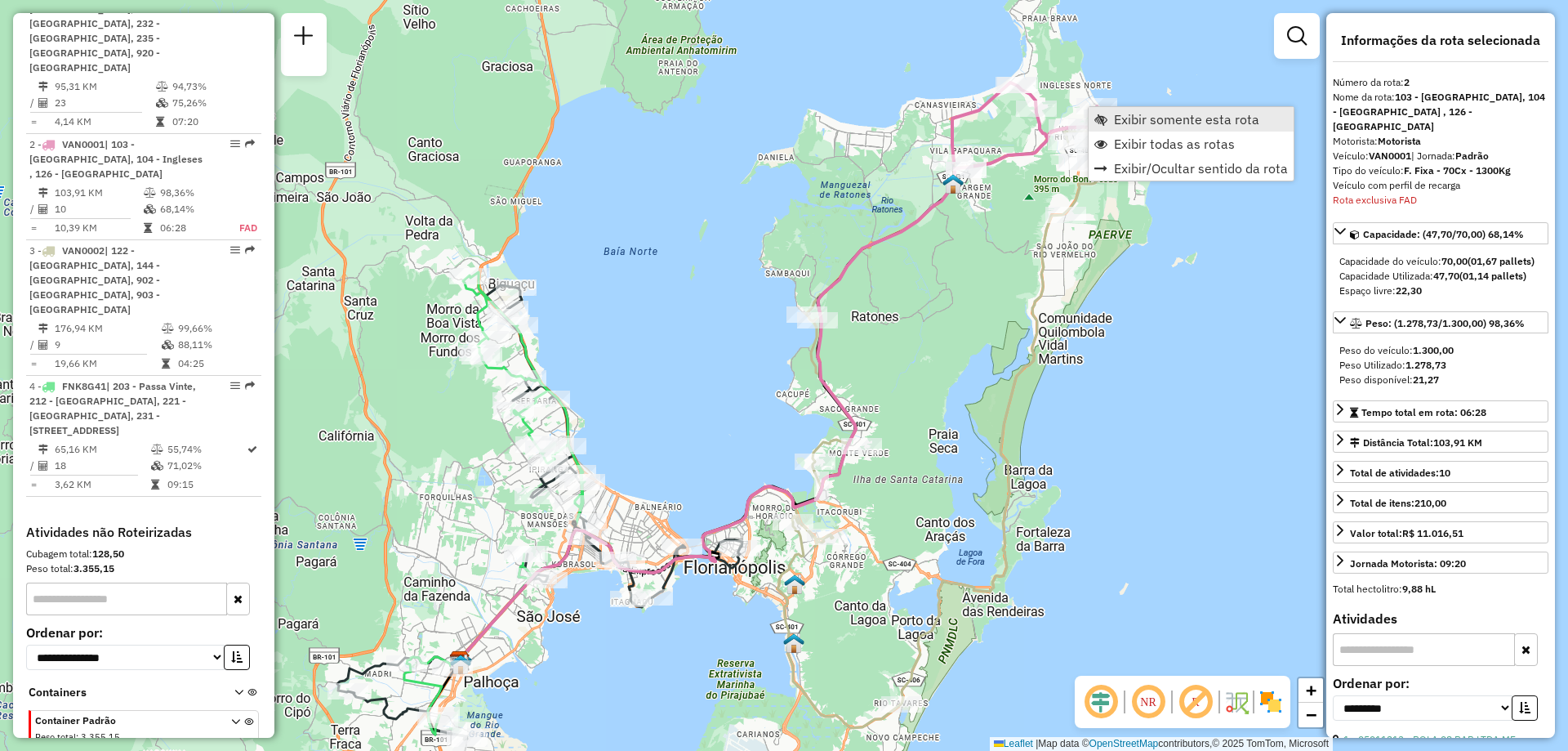
click at [1157, 125] on span "Exibir somente esta rota" at bounding box center [1187, 119] width 145 height 13
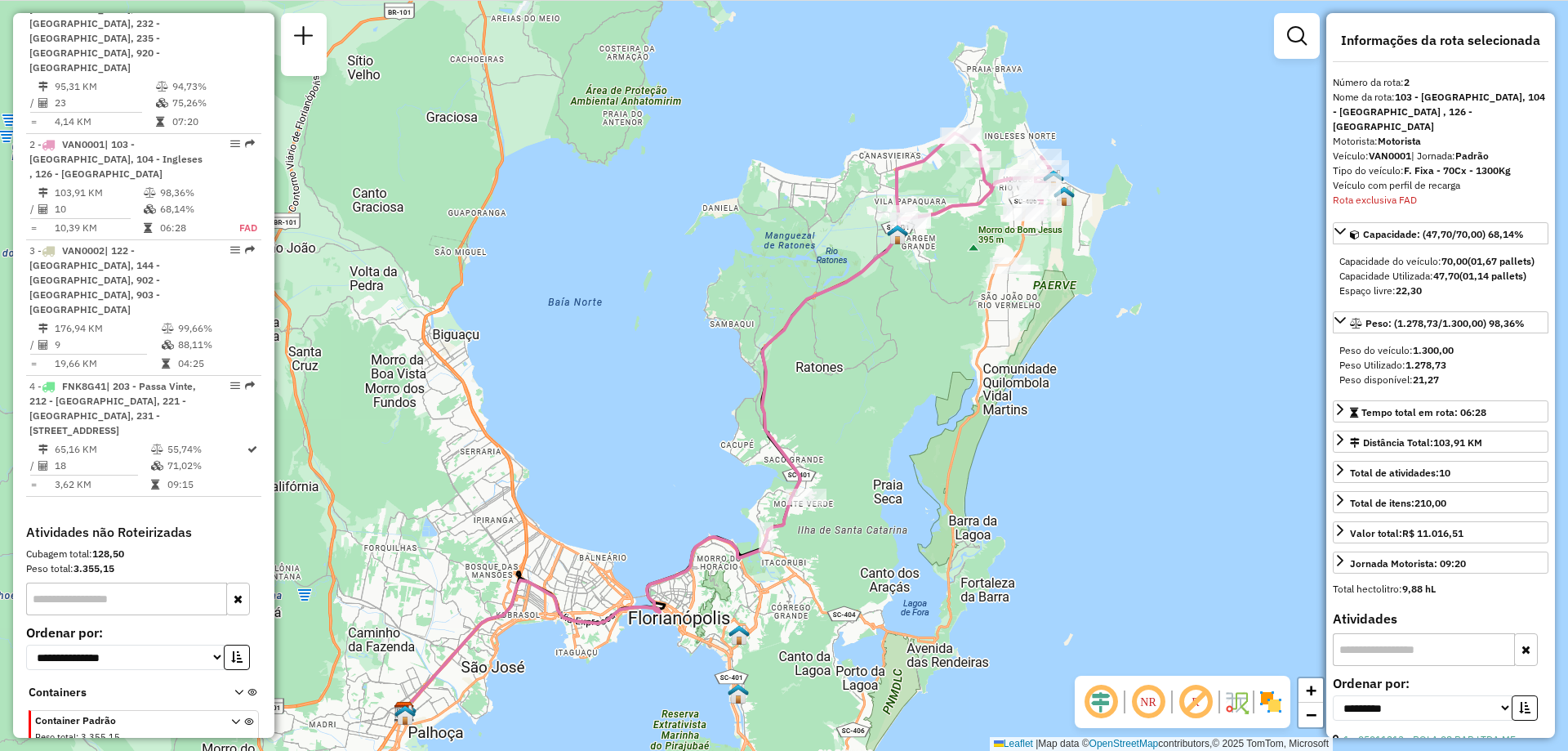
drag, startPoint x: 1003, startPoint y: 362, endPoint x: 947, endPoint y: 411, distance: 74.4
click at [947, 411] on div "Janela de atendimento Grade de atendimento Capacidade Transportadoras Veículos …" at bounding box center [784, 376] width 1568 height 751
click at [1144, 711] on em at bounding box center [1148, 701] width 39 height 39
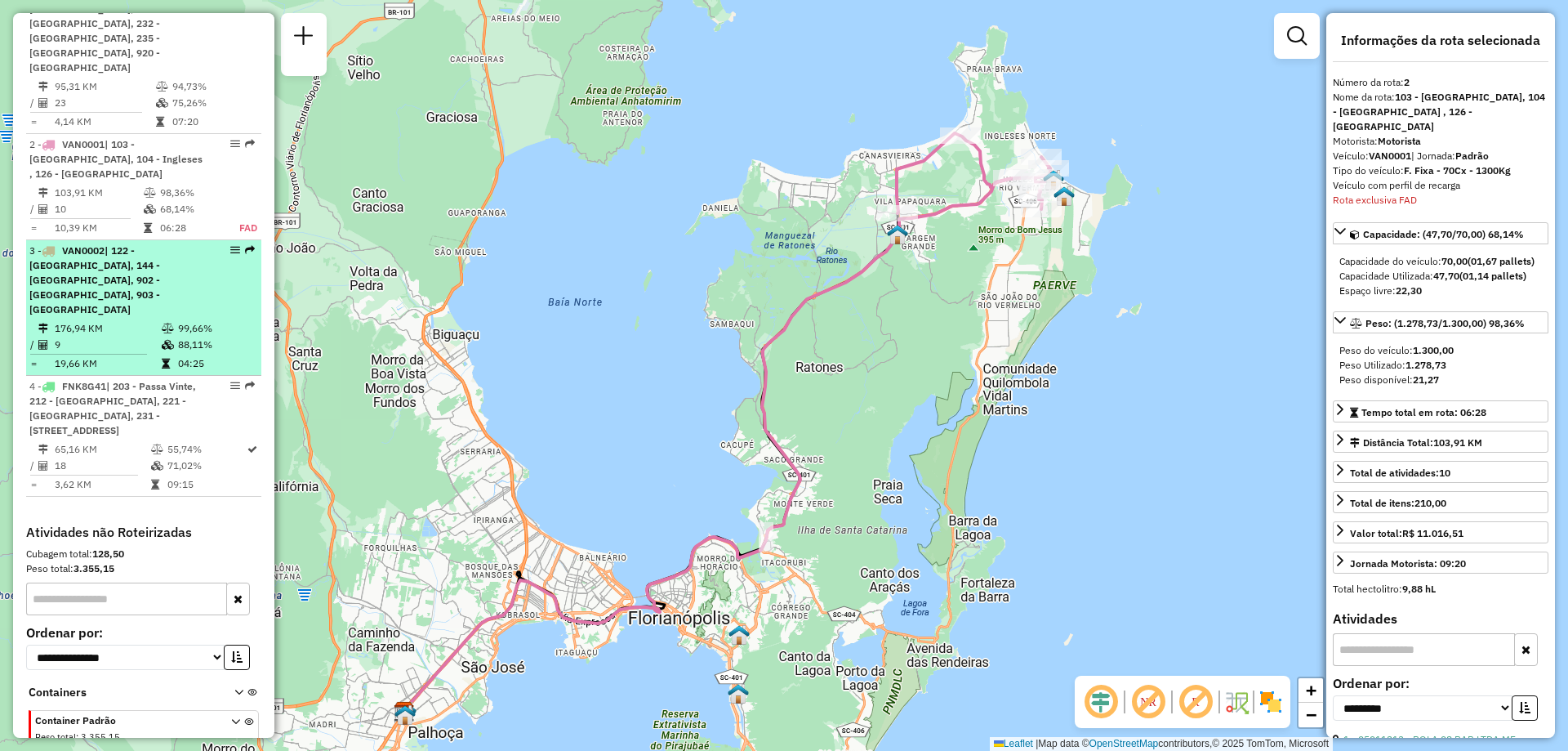
click at [107, 321] on td "176,94 KM" at bounding box center [107, 329] width 107 height 16
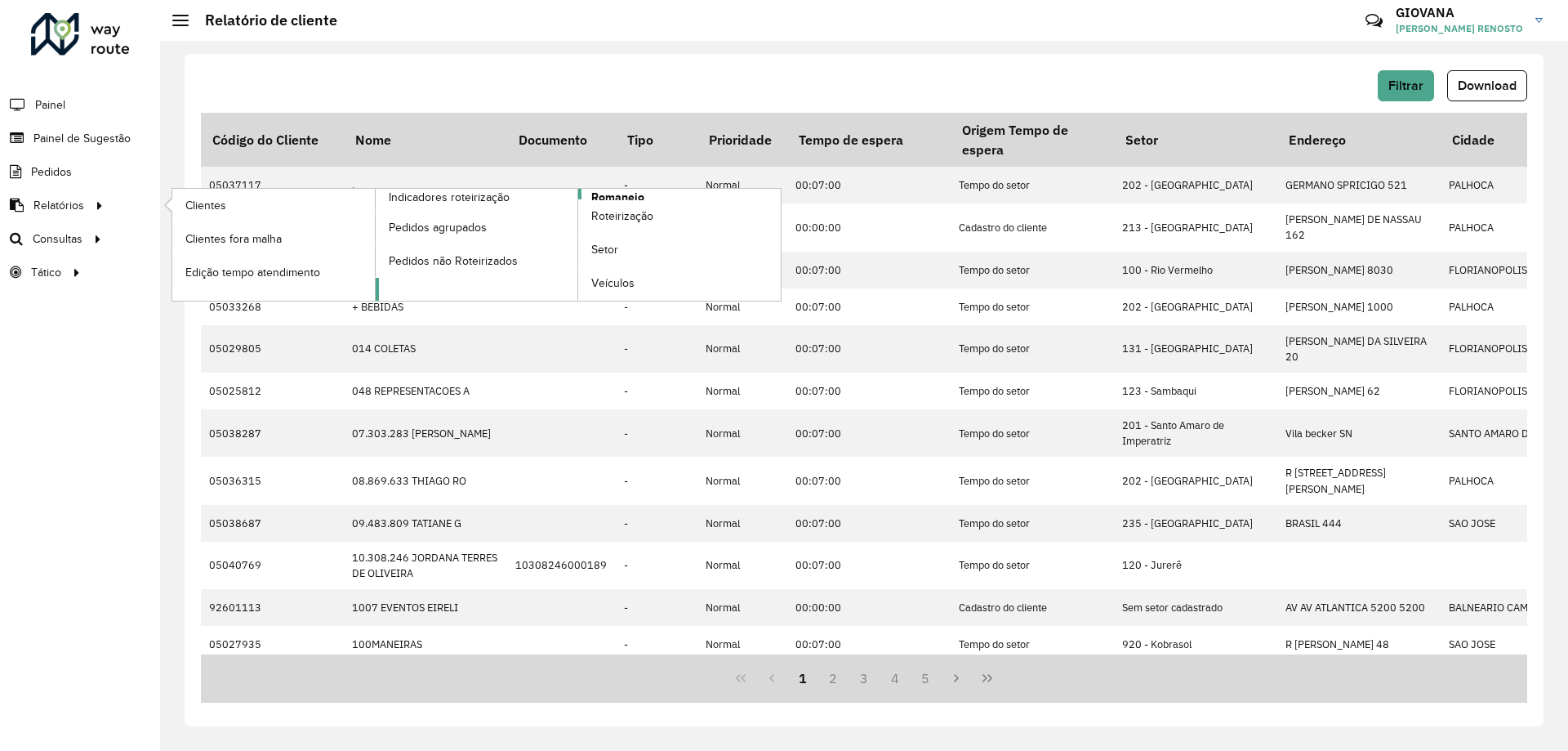
click at [620, 190] on span "Romaneio" at bounding box center [617, 196] width 53 height 17
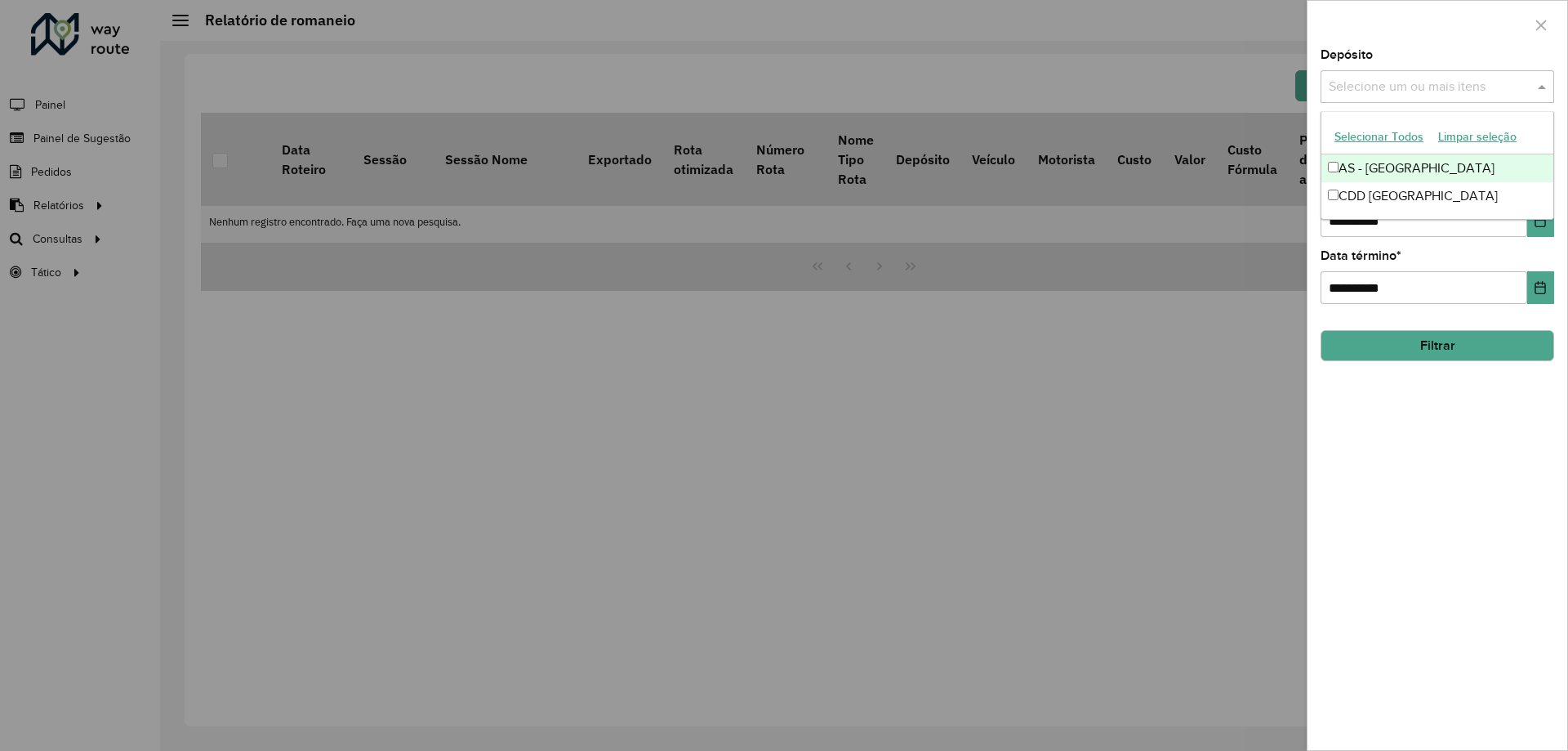
click at [1486, 81] on input "text" at bounding box center [1430, 88] width 209 height 20
click at [1403, 140] on button "Selecionar Todos" at bounding box center [1379, 136] width 104 height 25
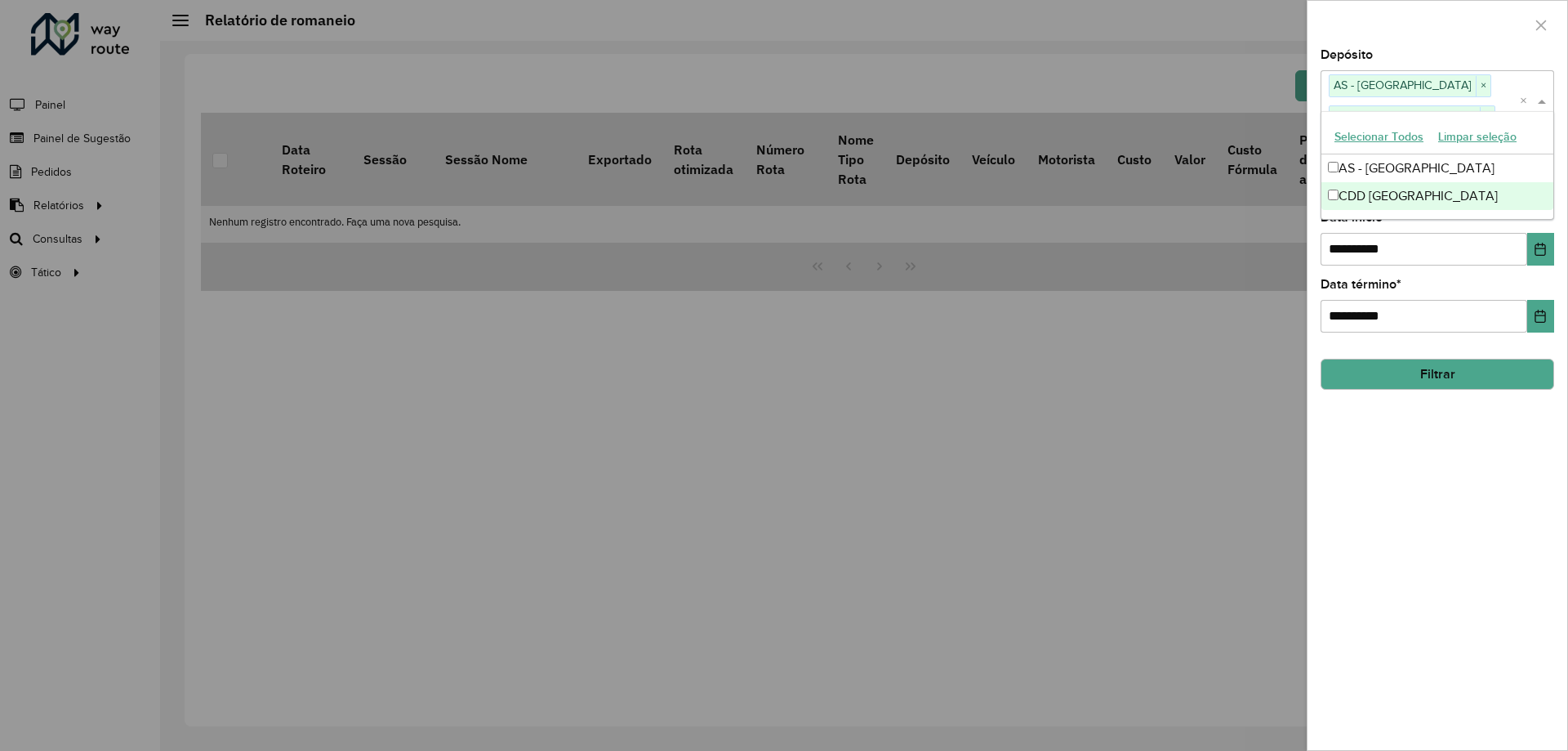
click at [1443, 421] on div "**********" at bounding box center [1437, 399] width 260 height 701
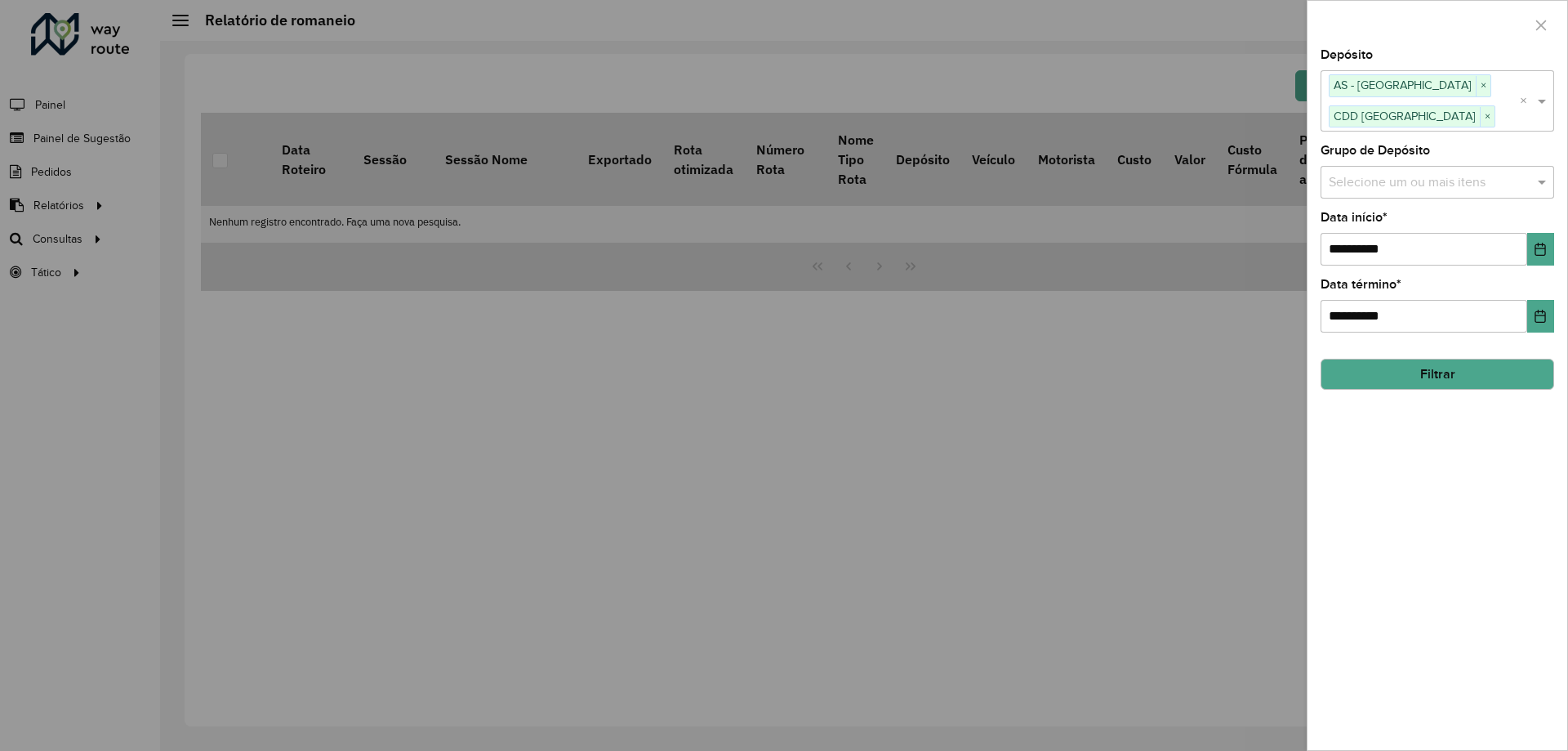
click at [1434, 379] on button "Filtrar" at bounding box center [1437, 374] width 234 height 31
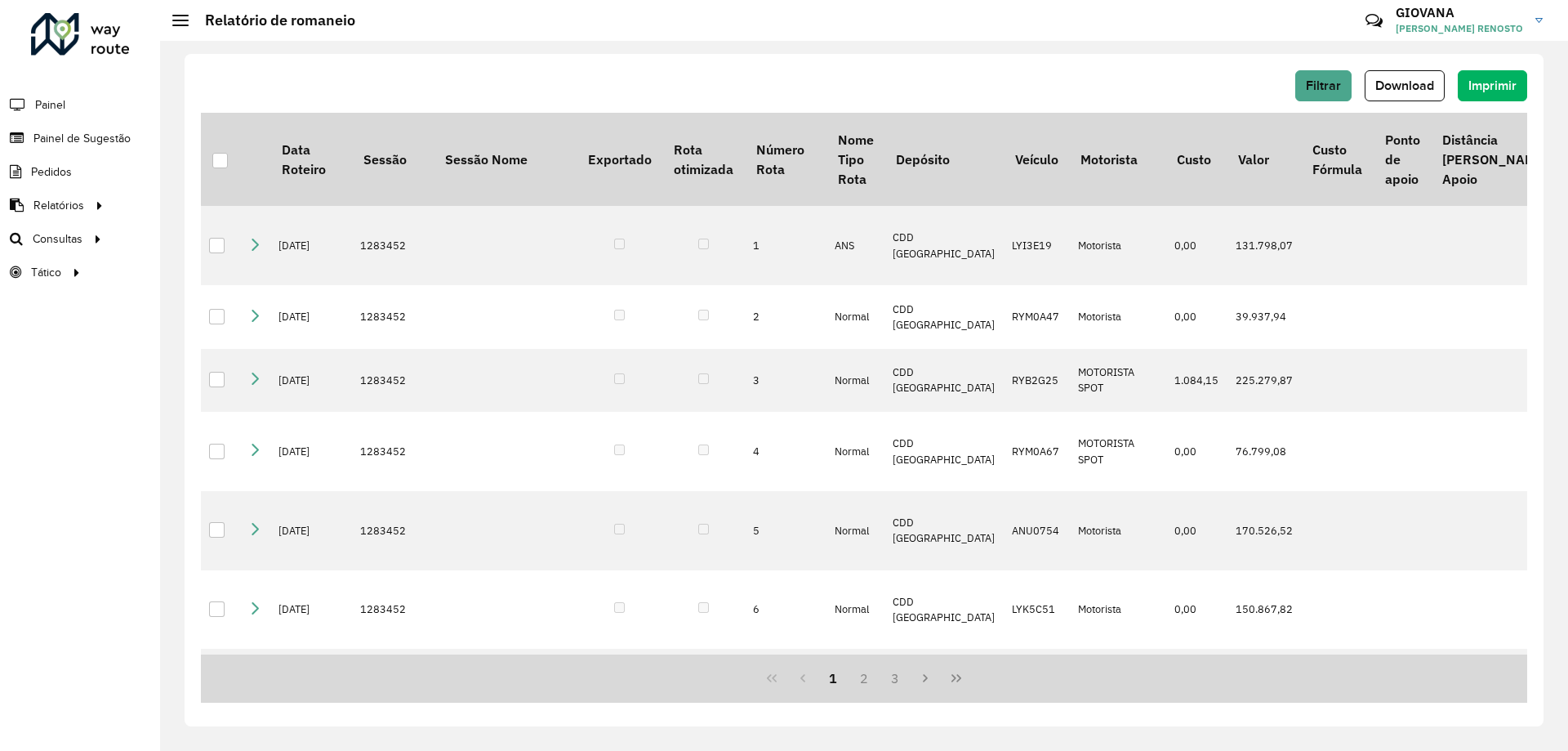
drag, startPoint x: 1433, startPoint y: 88, endPoint x: 1199, endPoint y: 212, distance: 264.8
click at [1432, 89] on span "Download" at bounding box center [1404, 86] width 59 height 14
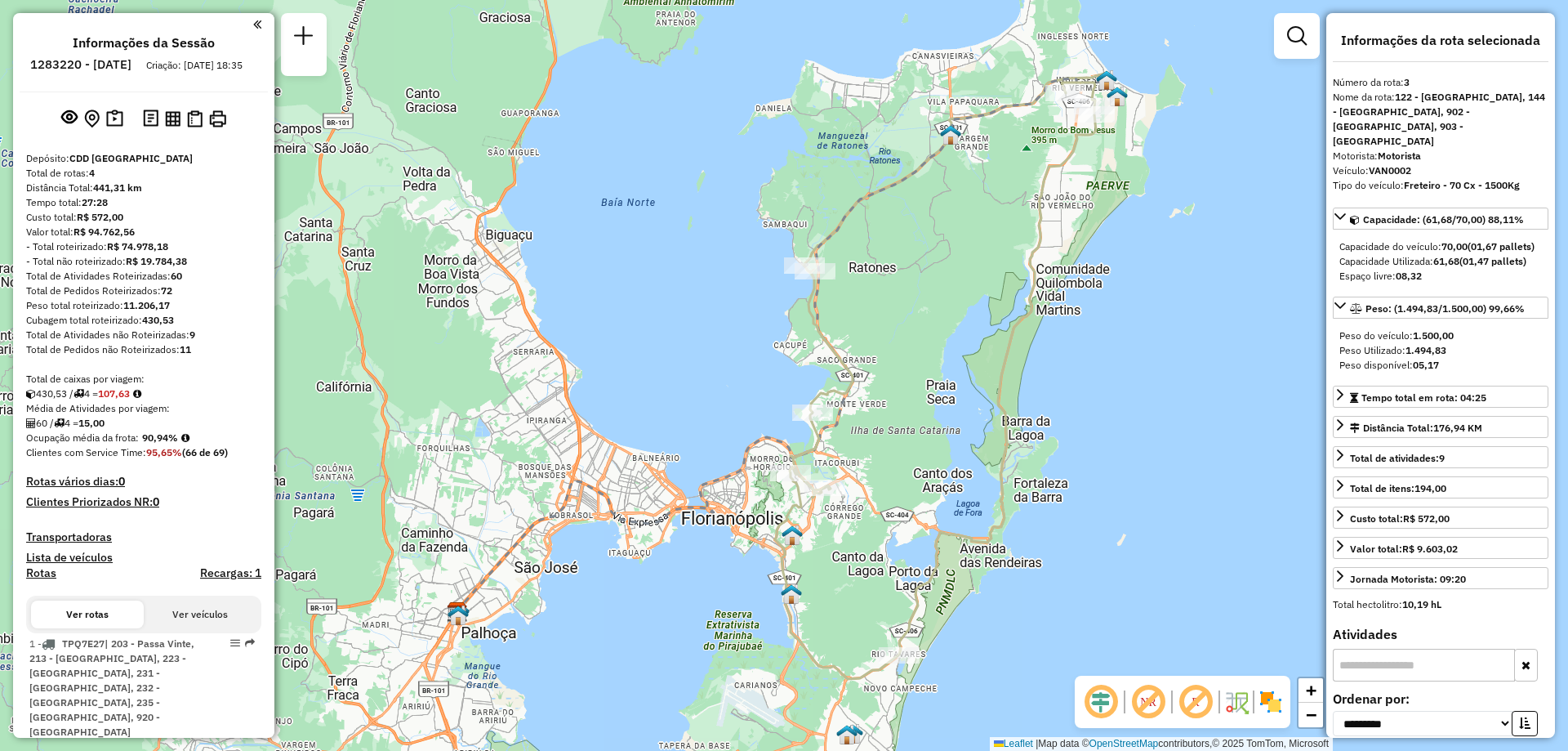
select select "**********"
